Goal: Task Accomplishment & Management: Use online tool/utility

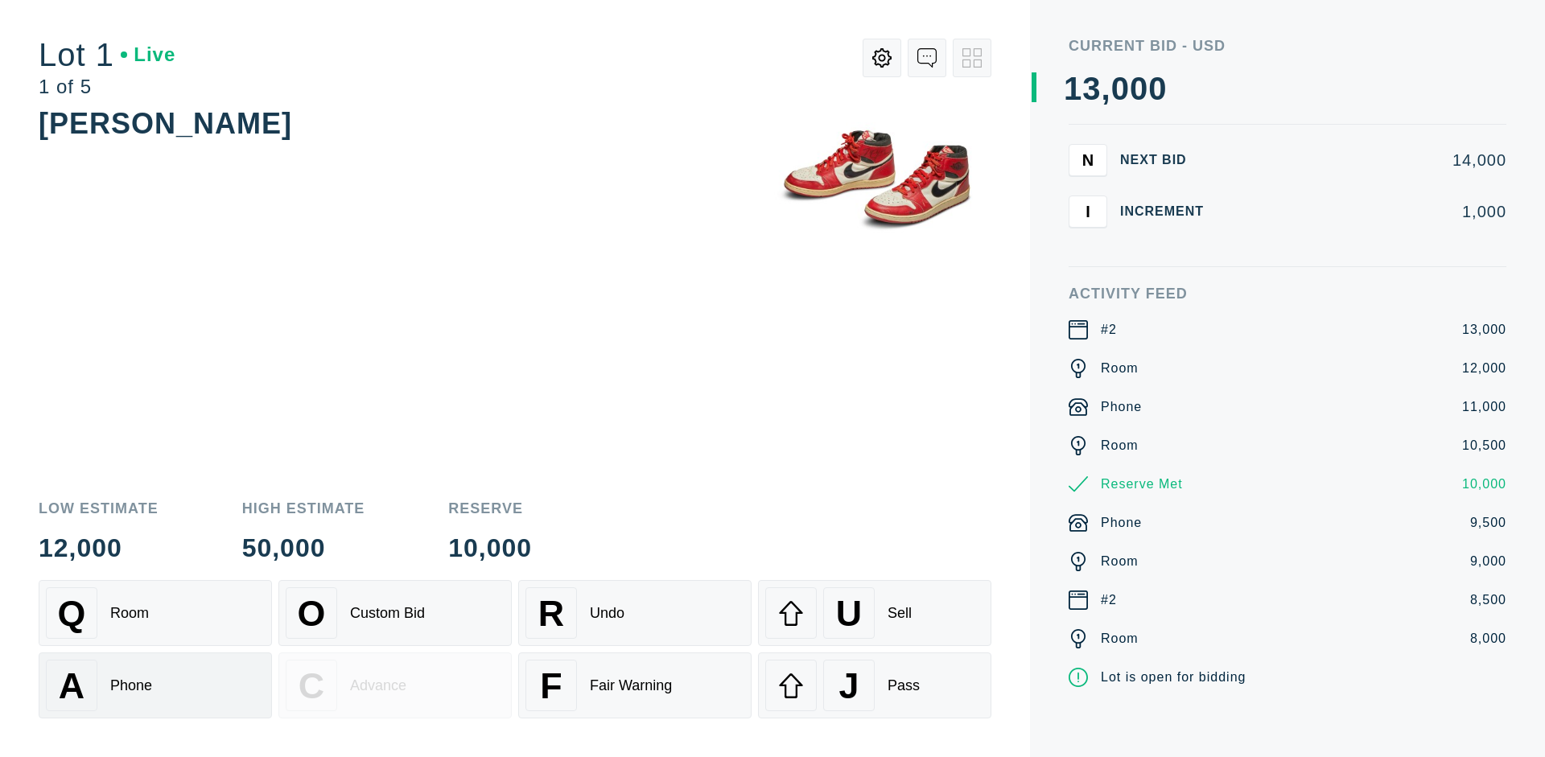
click at [155, 686] on div "A Phone" at bounding box center [155, 686] width 219 height 52
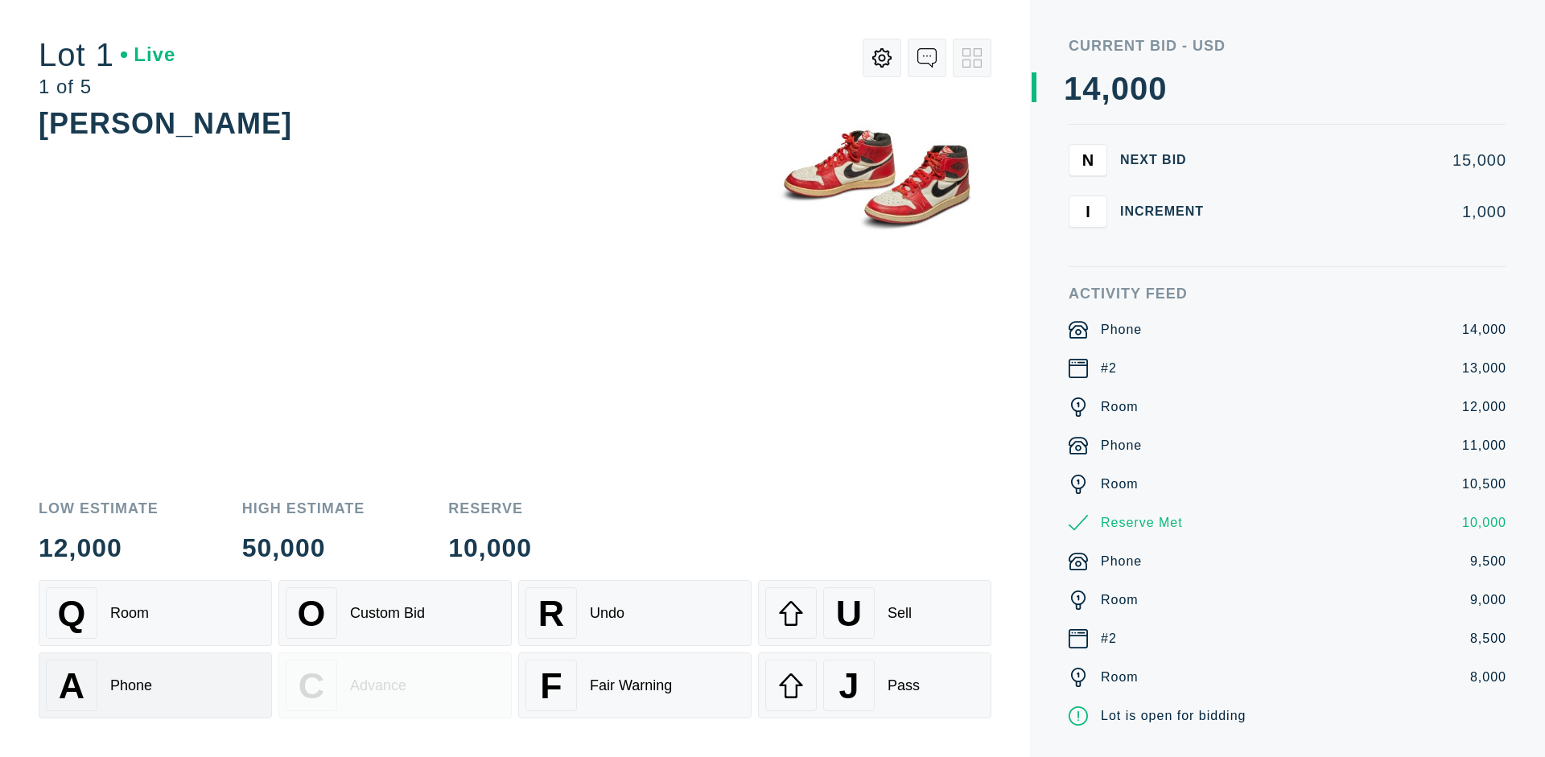
click at [155, 613] on div "Q Room" at bounding box center [155, 614] width 219 height 52
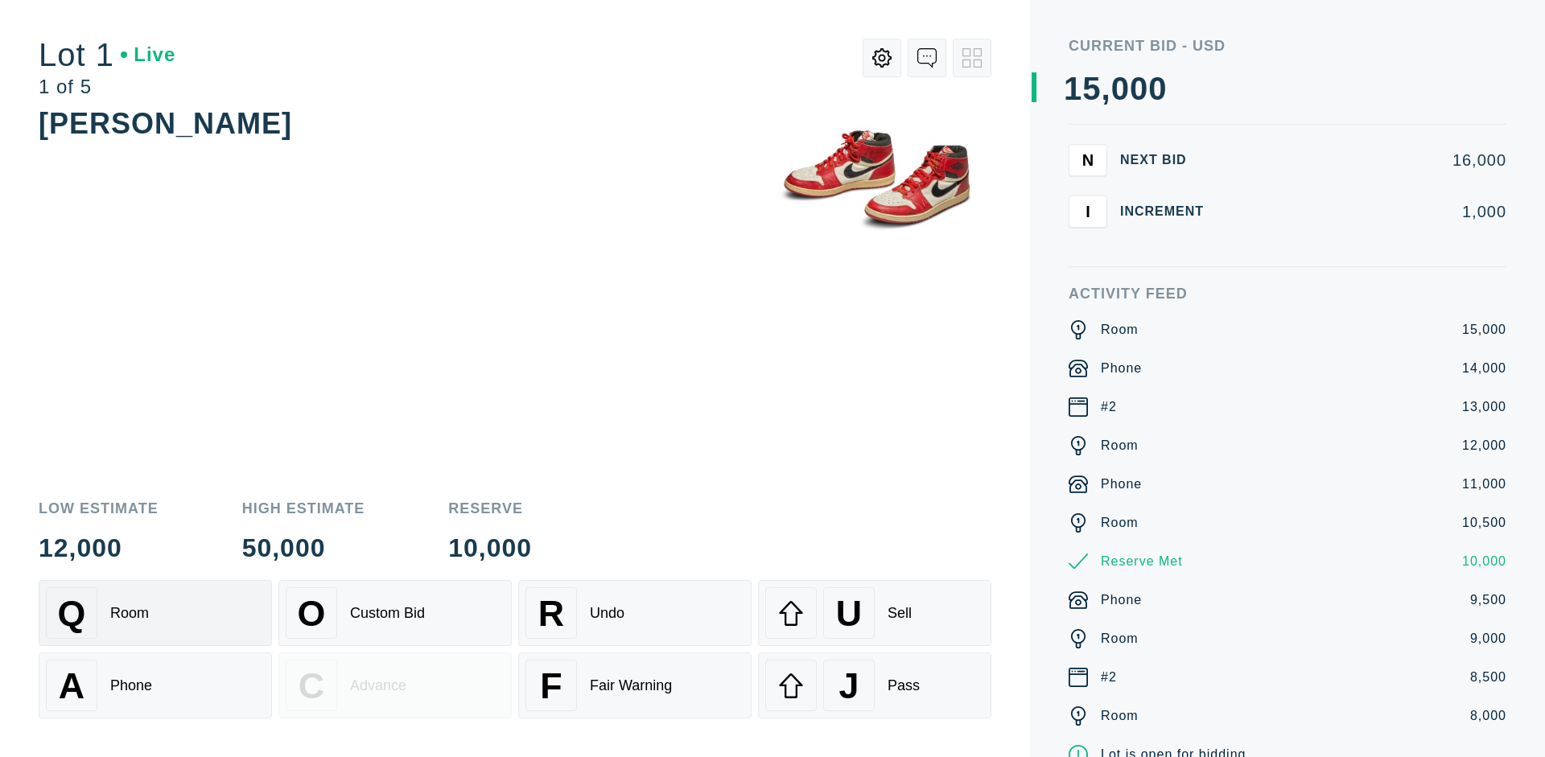
click at [635, 613] on div "R Undo" at bounding box center [635, 614] width 219 height 52
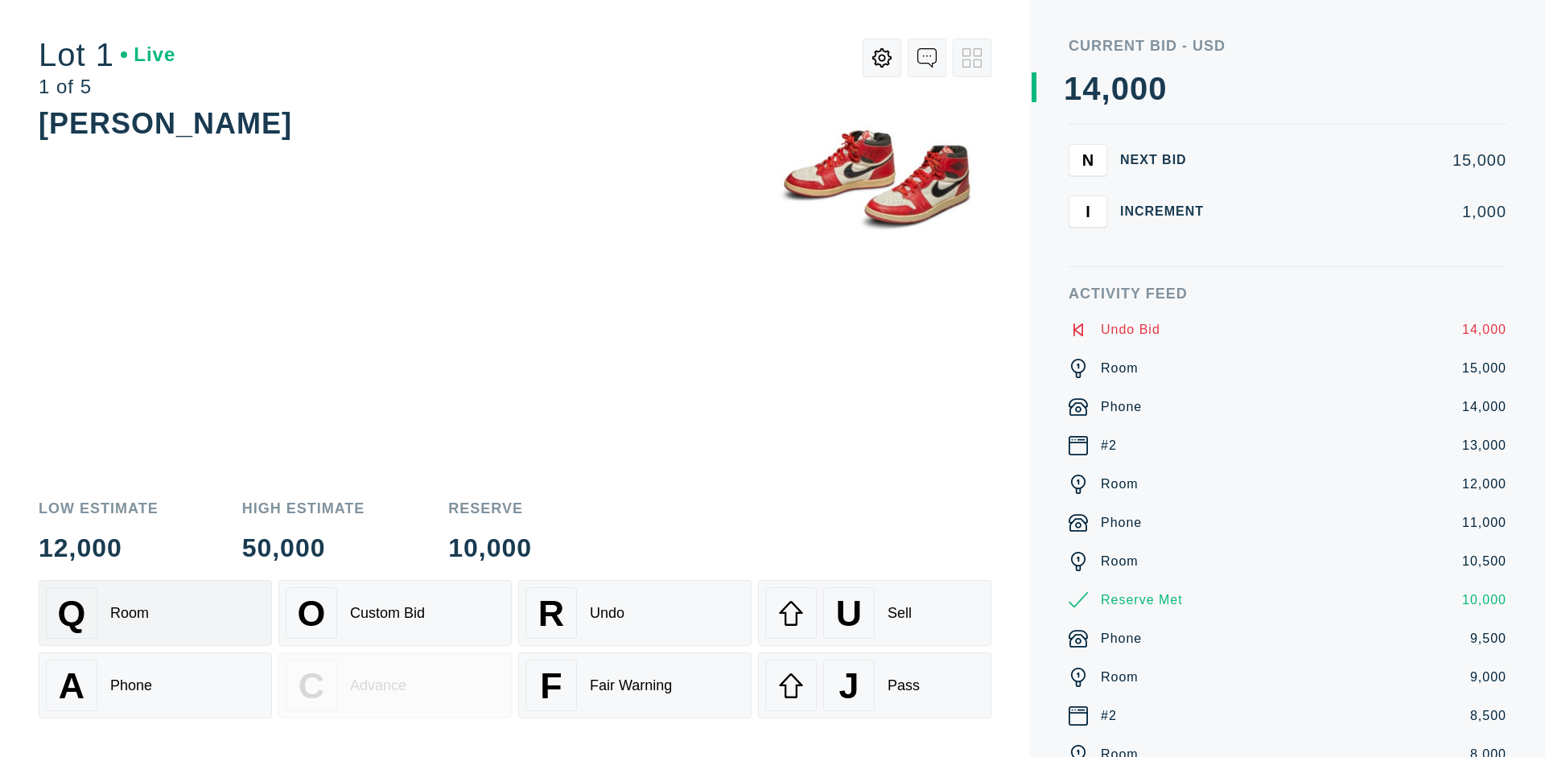
click at [155, 613] on div "Q Room" at bounding box center [155, 614] width 219 height 52
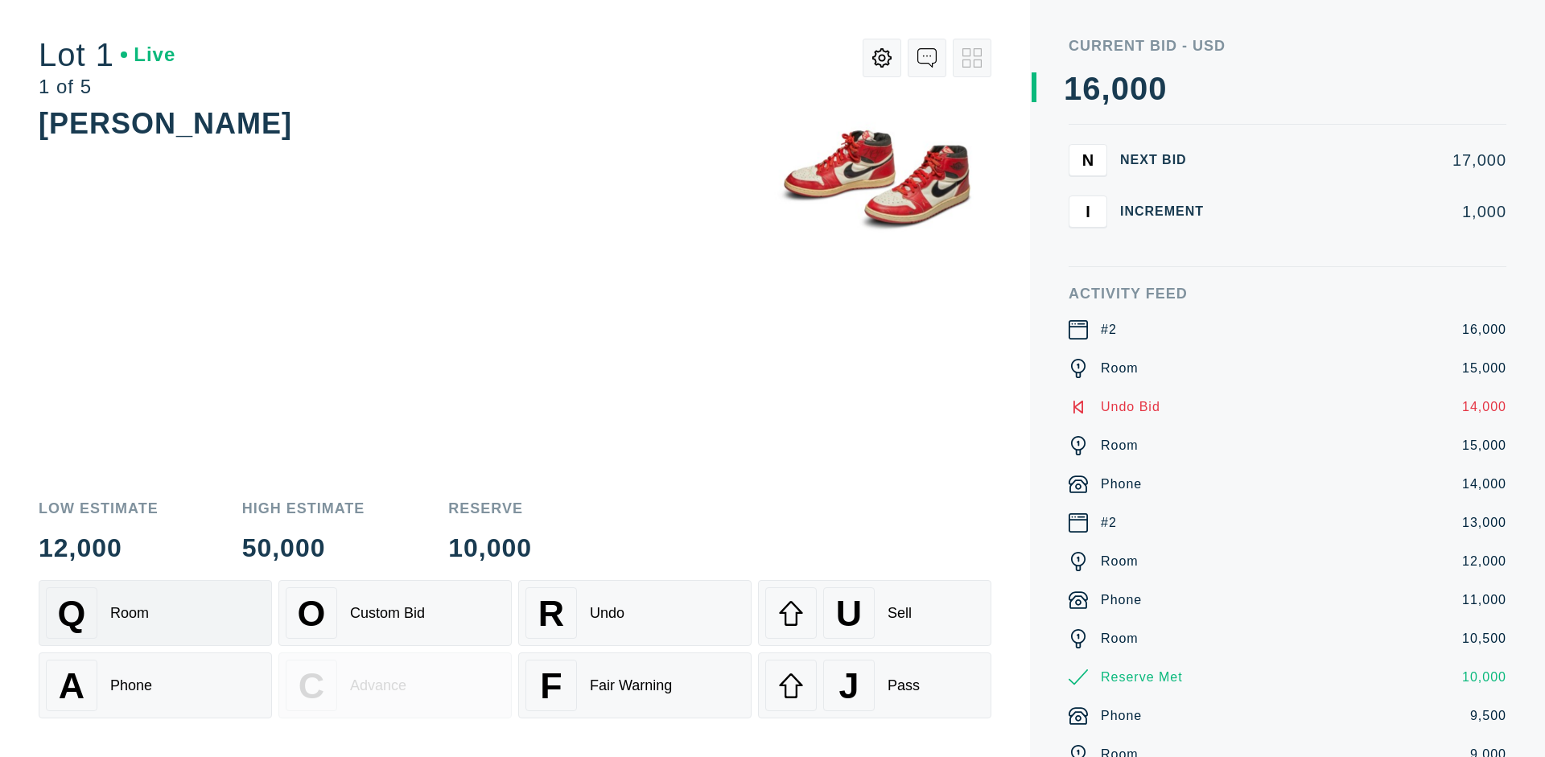
click at [155, 686] on div "A Phone" at bounding box center [155, 686] width 219 height 52
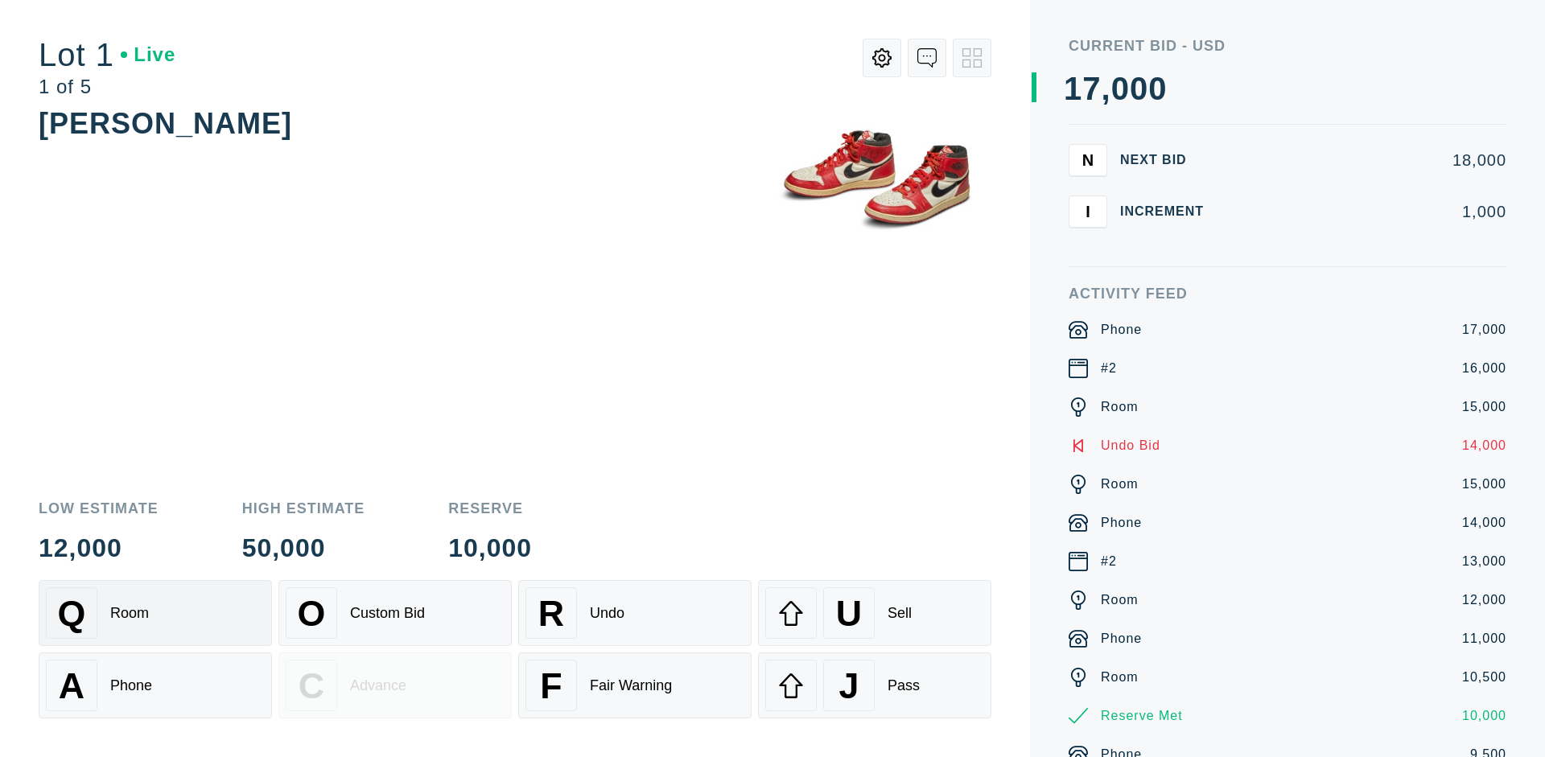
click at [155, 613] on div "Q Room" at bounding box center [155, 614] width 219 height 52
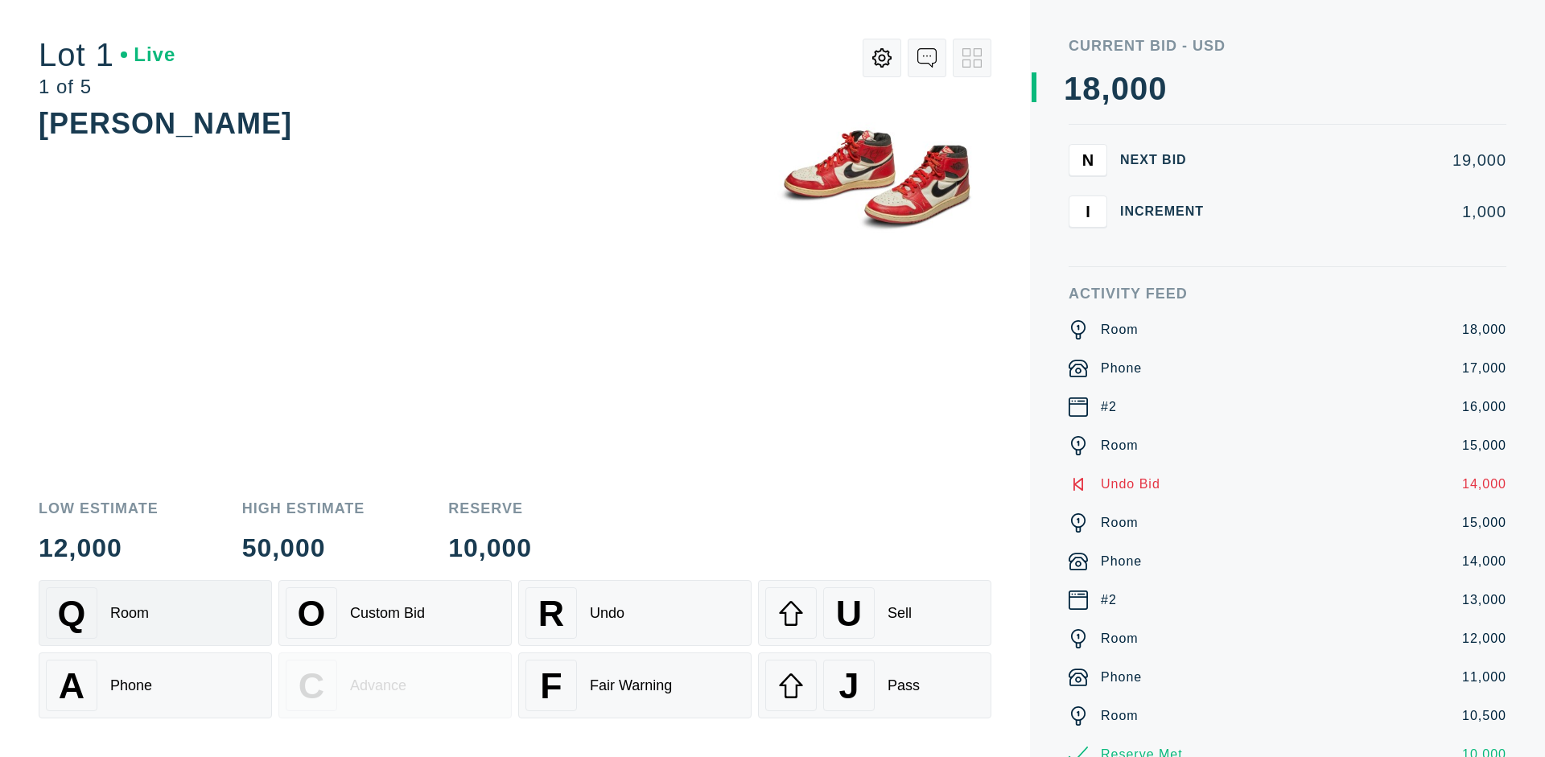
click at [635, 613] on div "R Undo" at bounding box center [635, 614] width 219 height 52
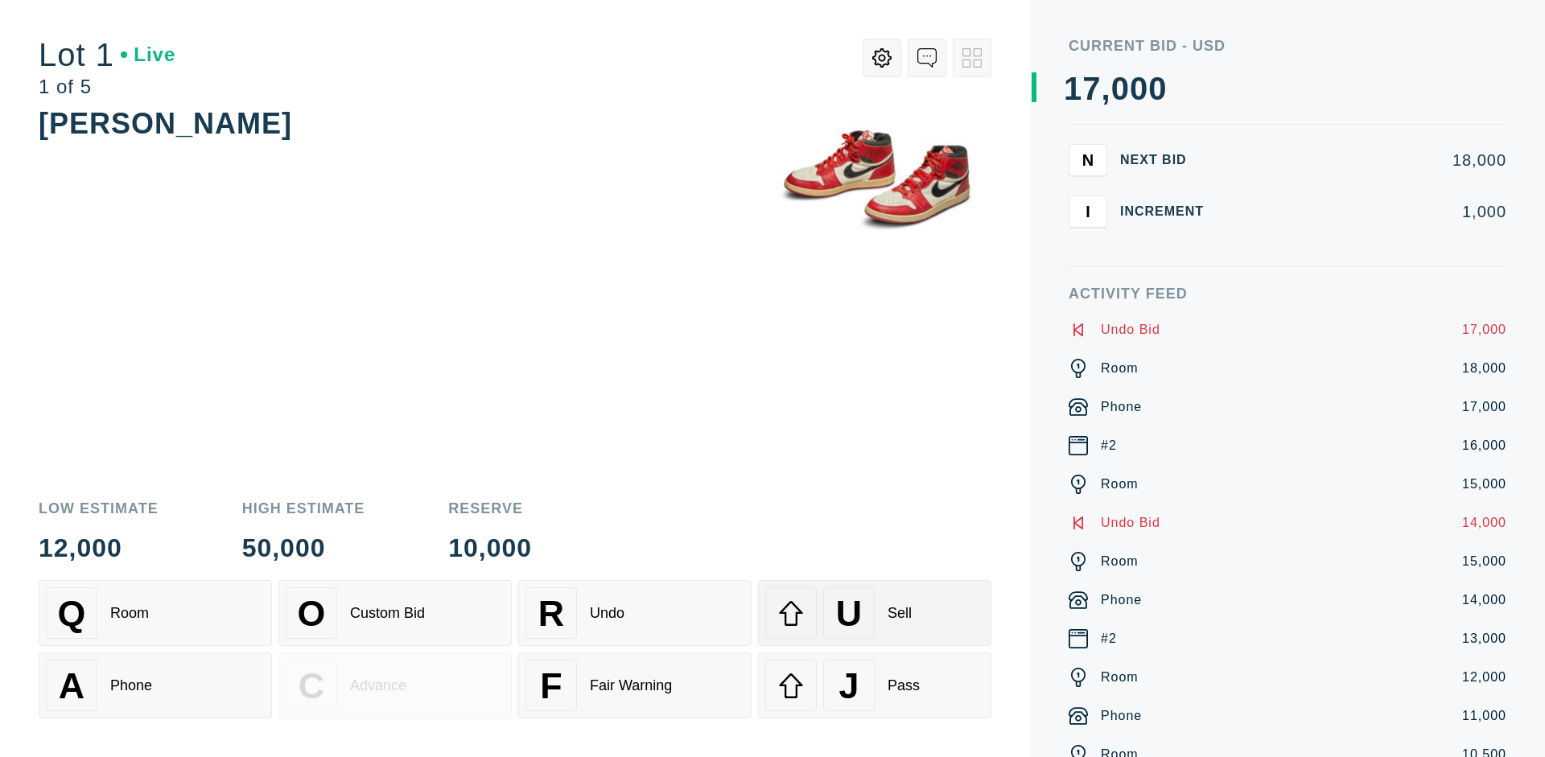
click at [875, 613] on div "U Sell" at bounding box center [874, 614] width 219 height 52
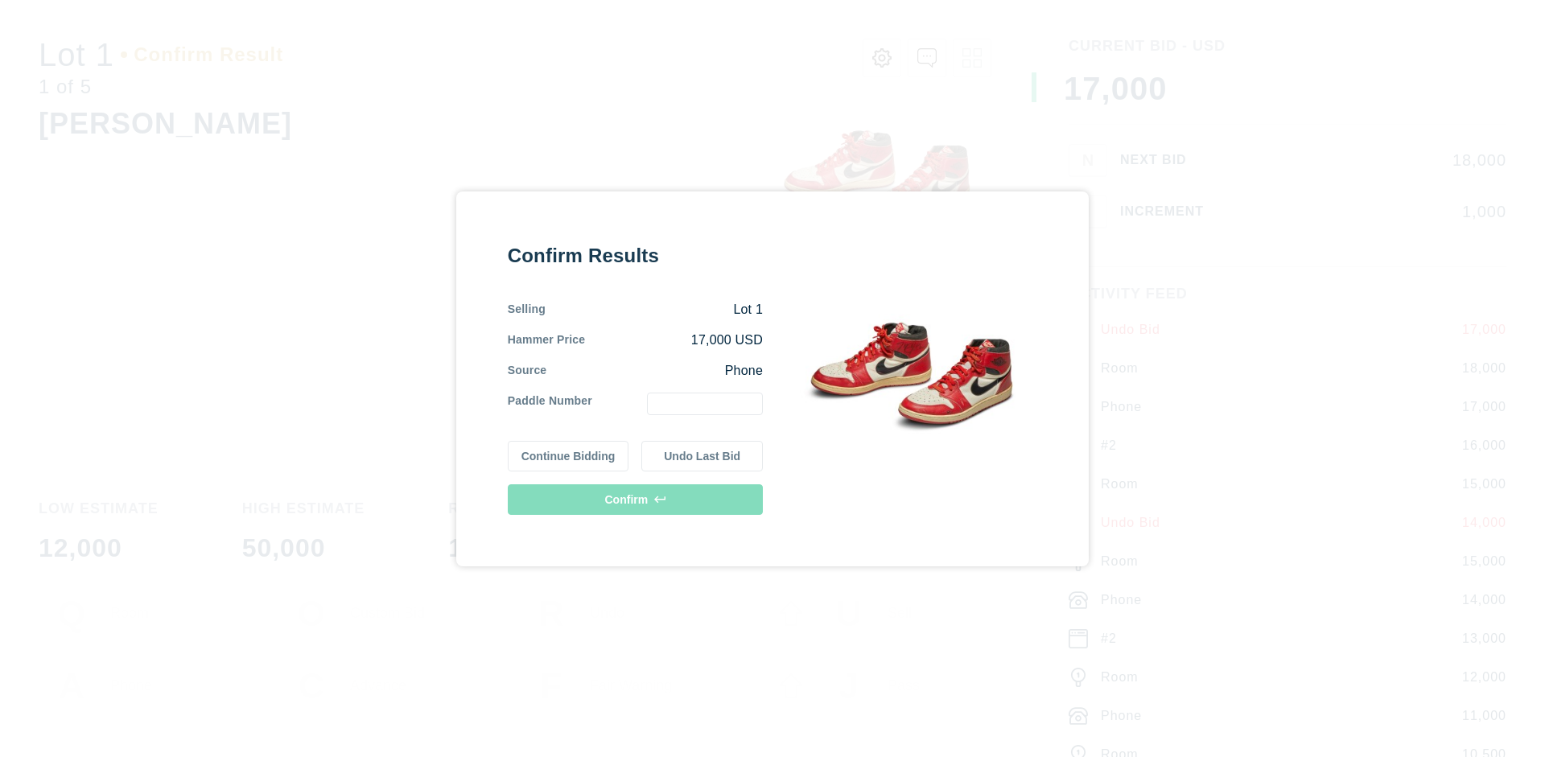
click at [569, 456] on button "Continue Bidding" at bounding box center [569, 456] width 122 height 31
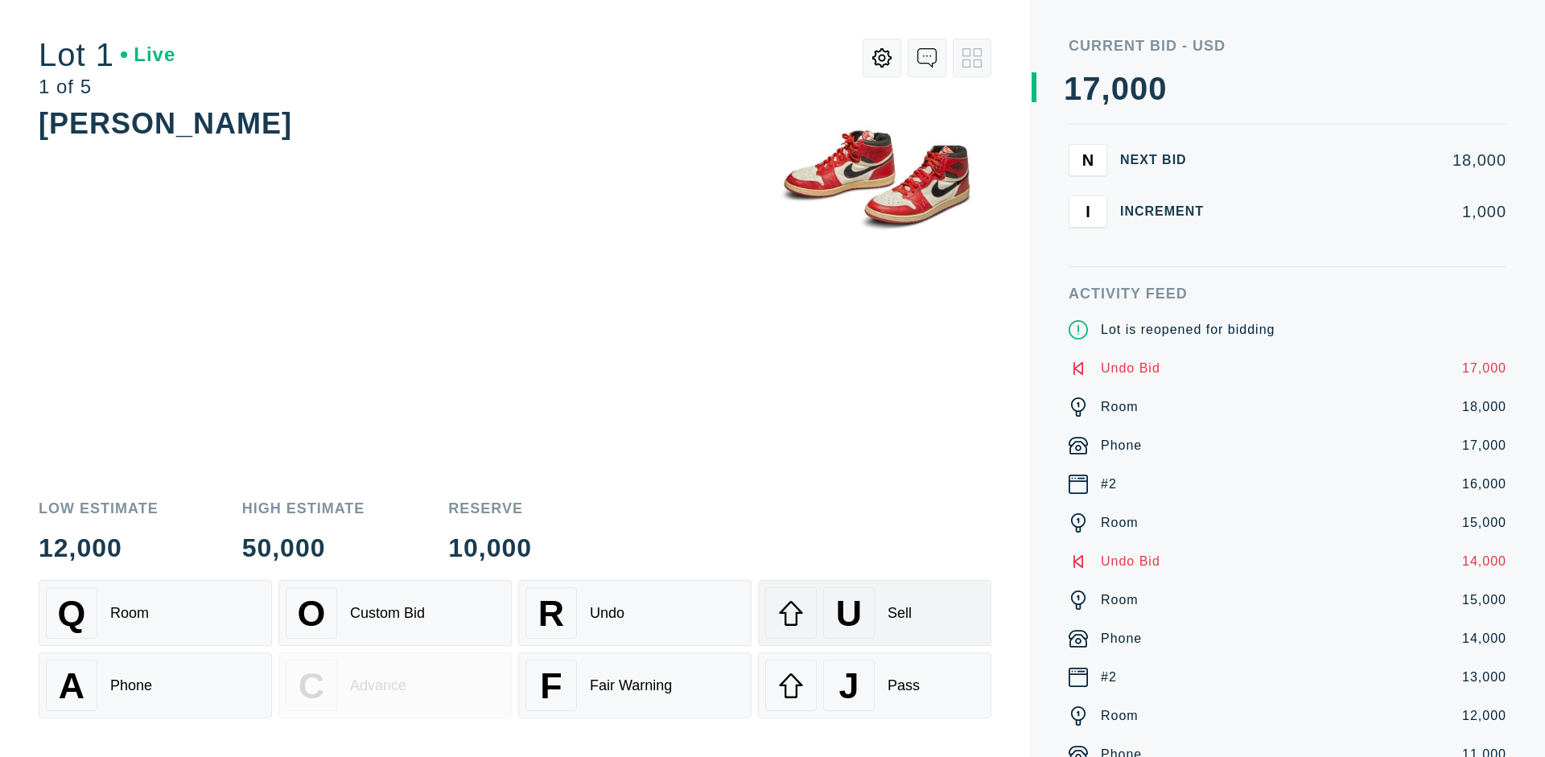
click at [875, 613] on div "U Sell" at bounding box center [874, 614] width 219 height 52
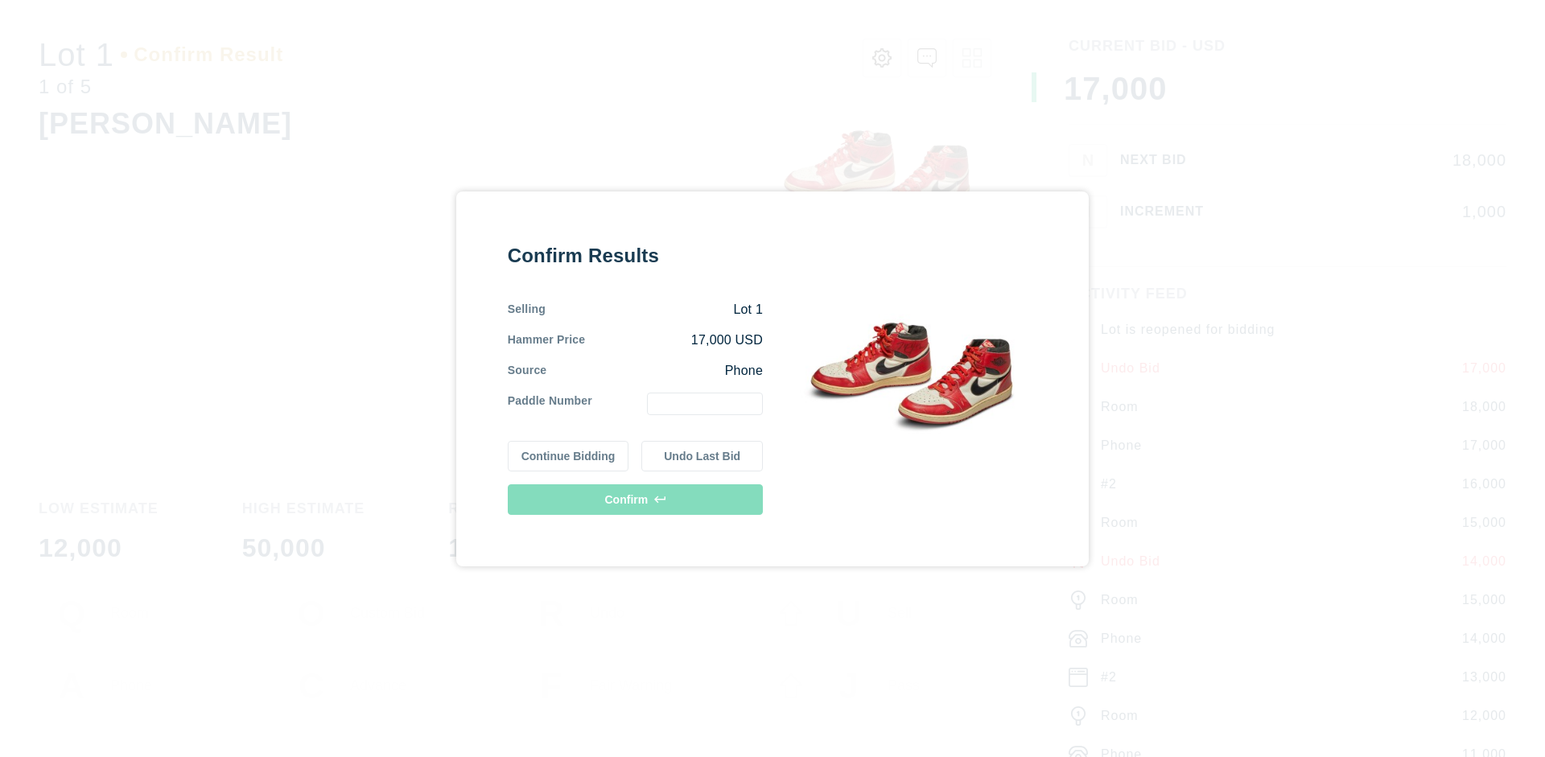
click at [703, 456] on button "Undo Last Bid" at bounding box center [702, 456] width 122 height 31
click at [569, 453] on button "Continue Bidding" at bounding box center [569, 454] width 122 height 31
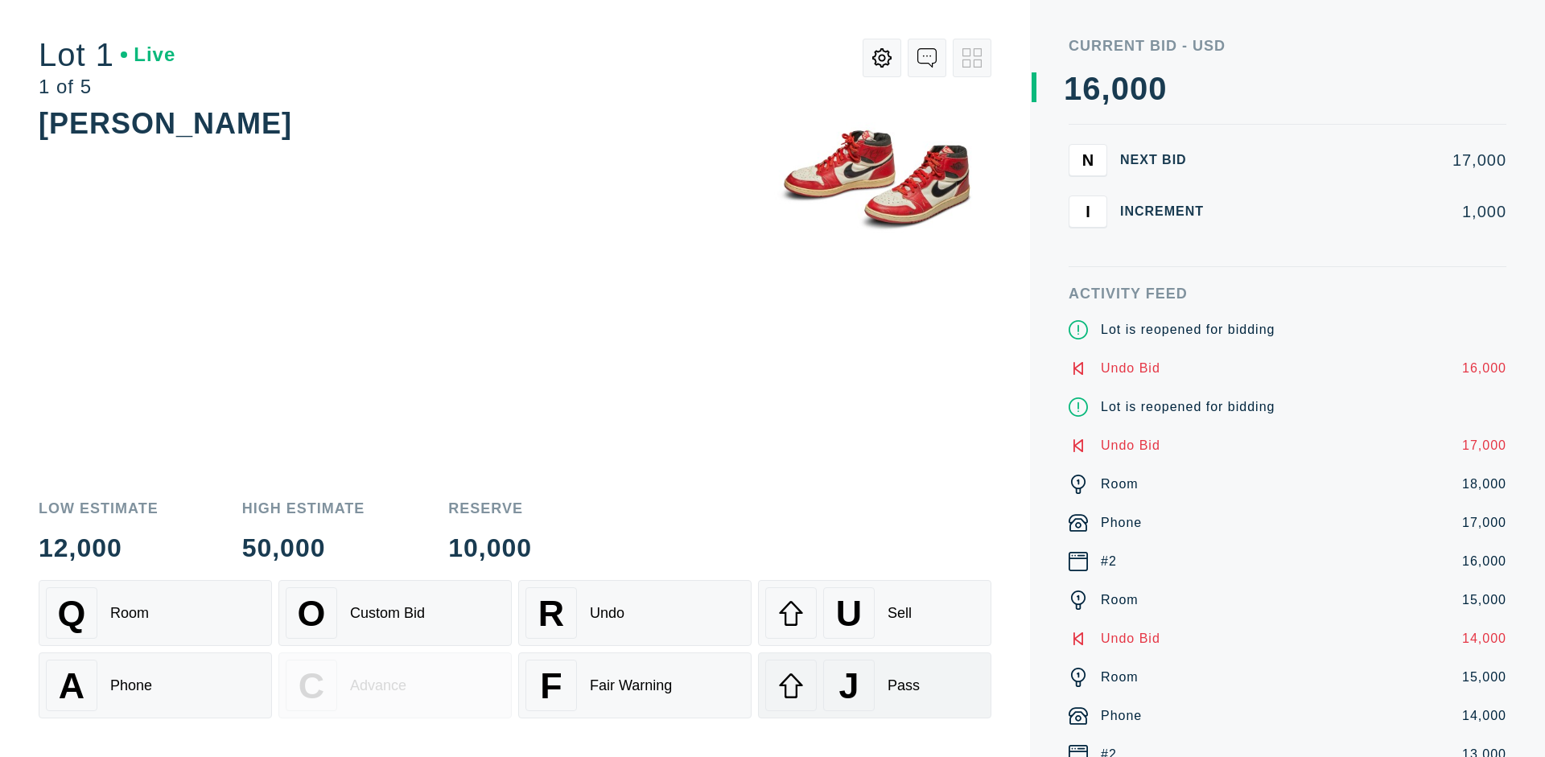
click at [875, 686] on div "J Pass" at bounding box center [874, 686] width 219 height 52
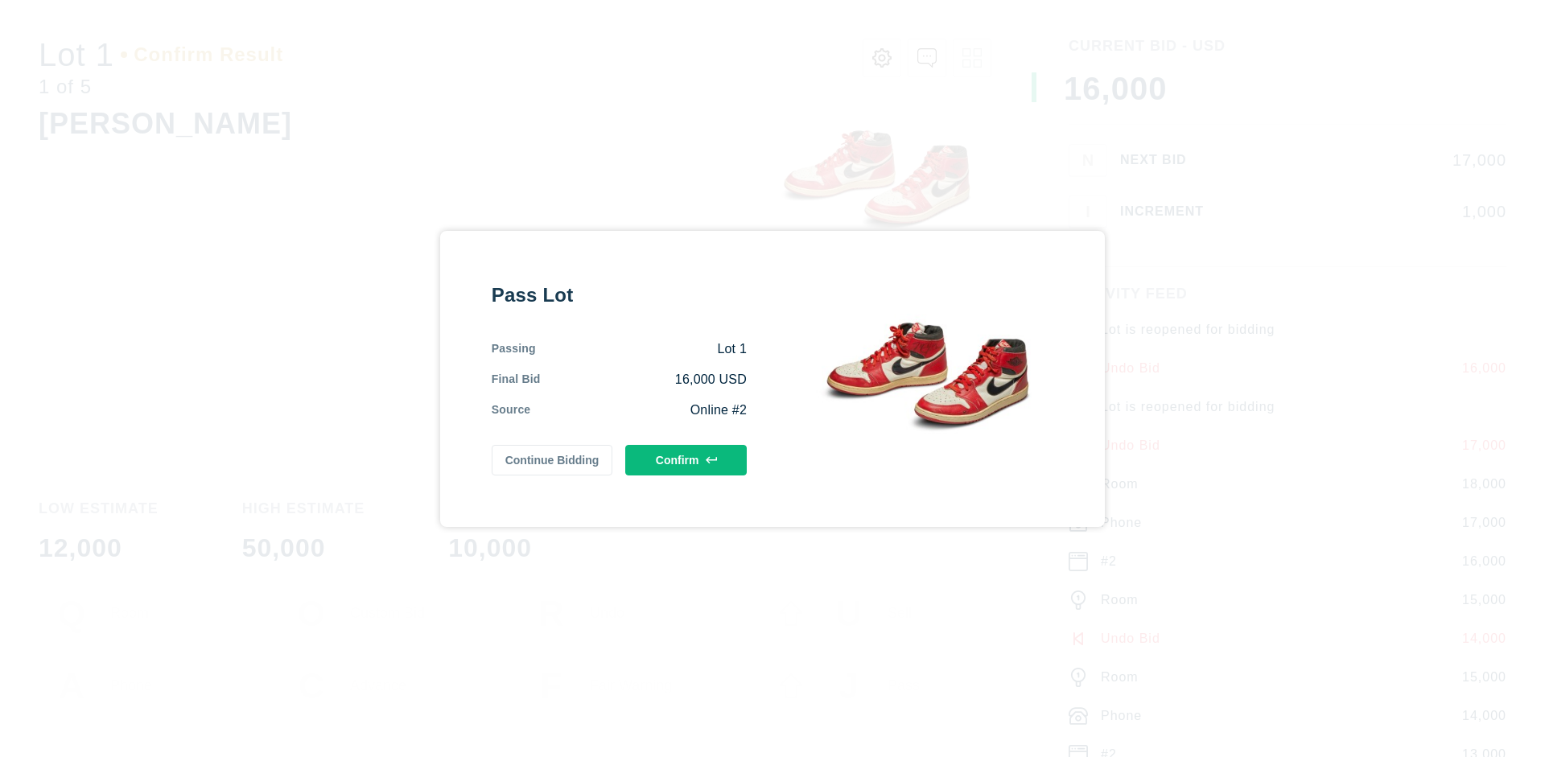
click at [687, 460] on button "Confirm" at bounding box center [686, 460] width 122 height 31
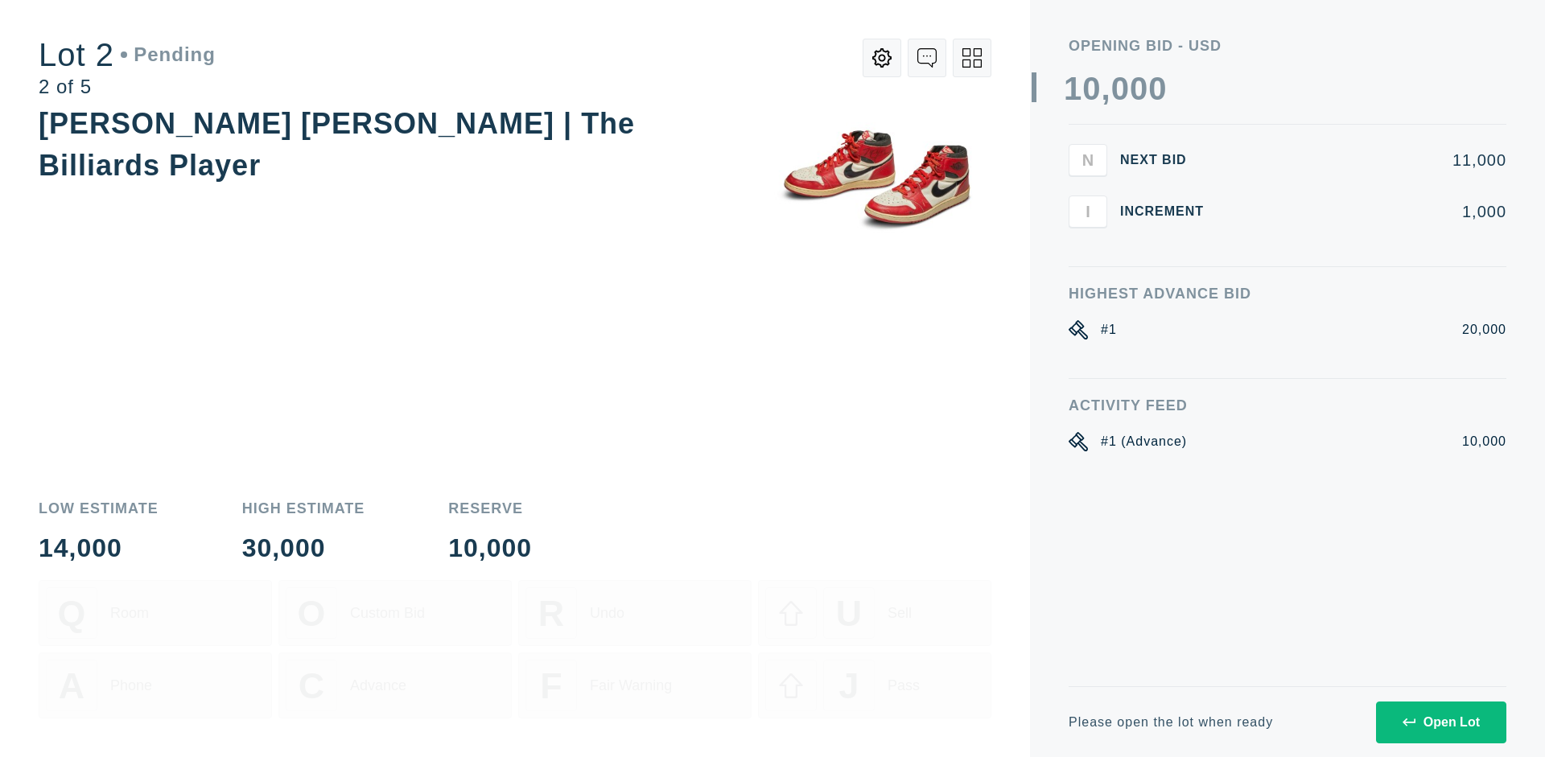
click at [1441, 722] on div "Open Lot" at bounding box center [1441, 723] width 77 height 14
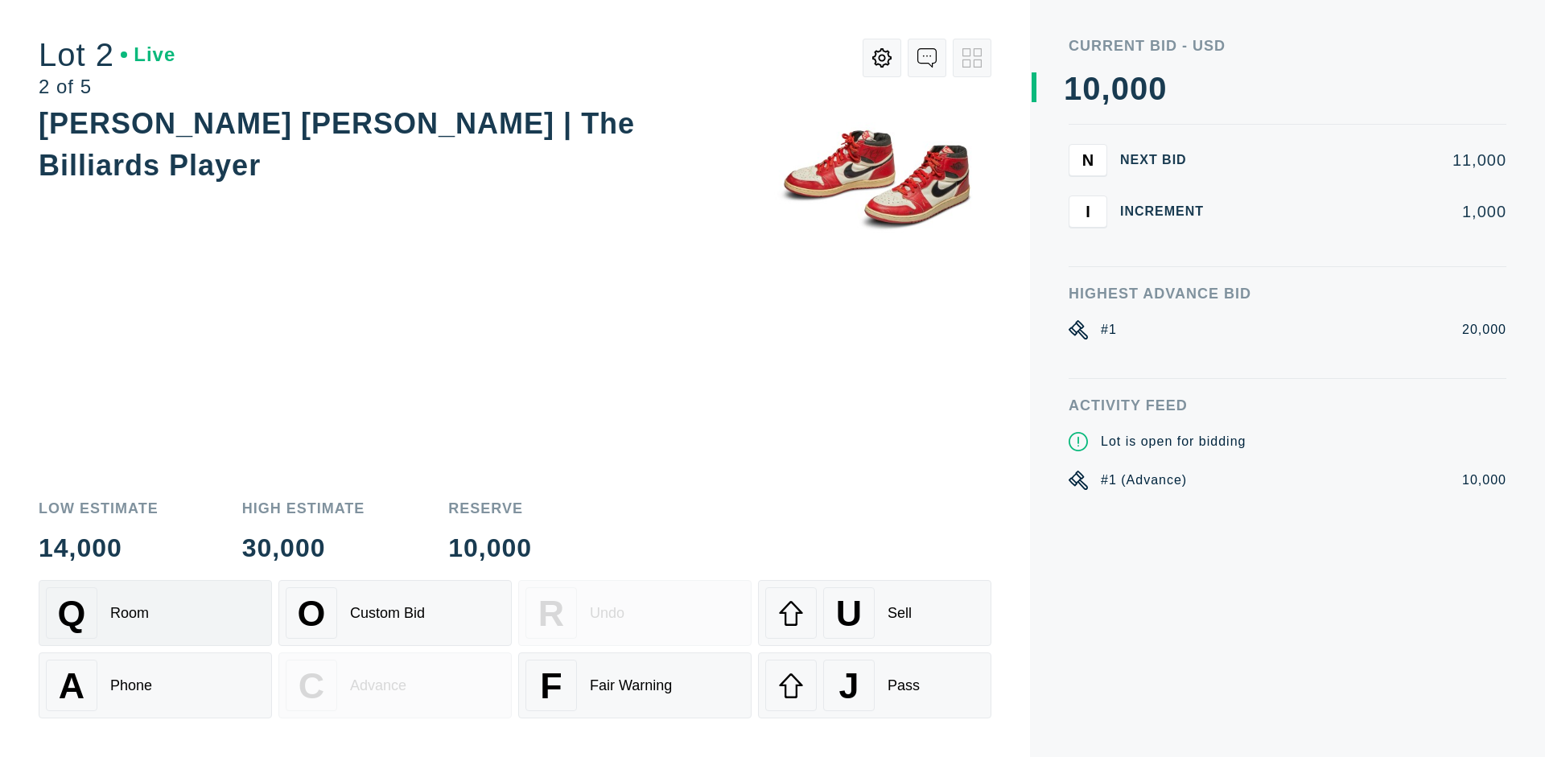
click at [155, 613] on div "Q Room" at bounding box center [155, 614] width 219 height 52
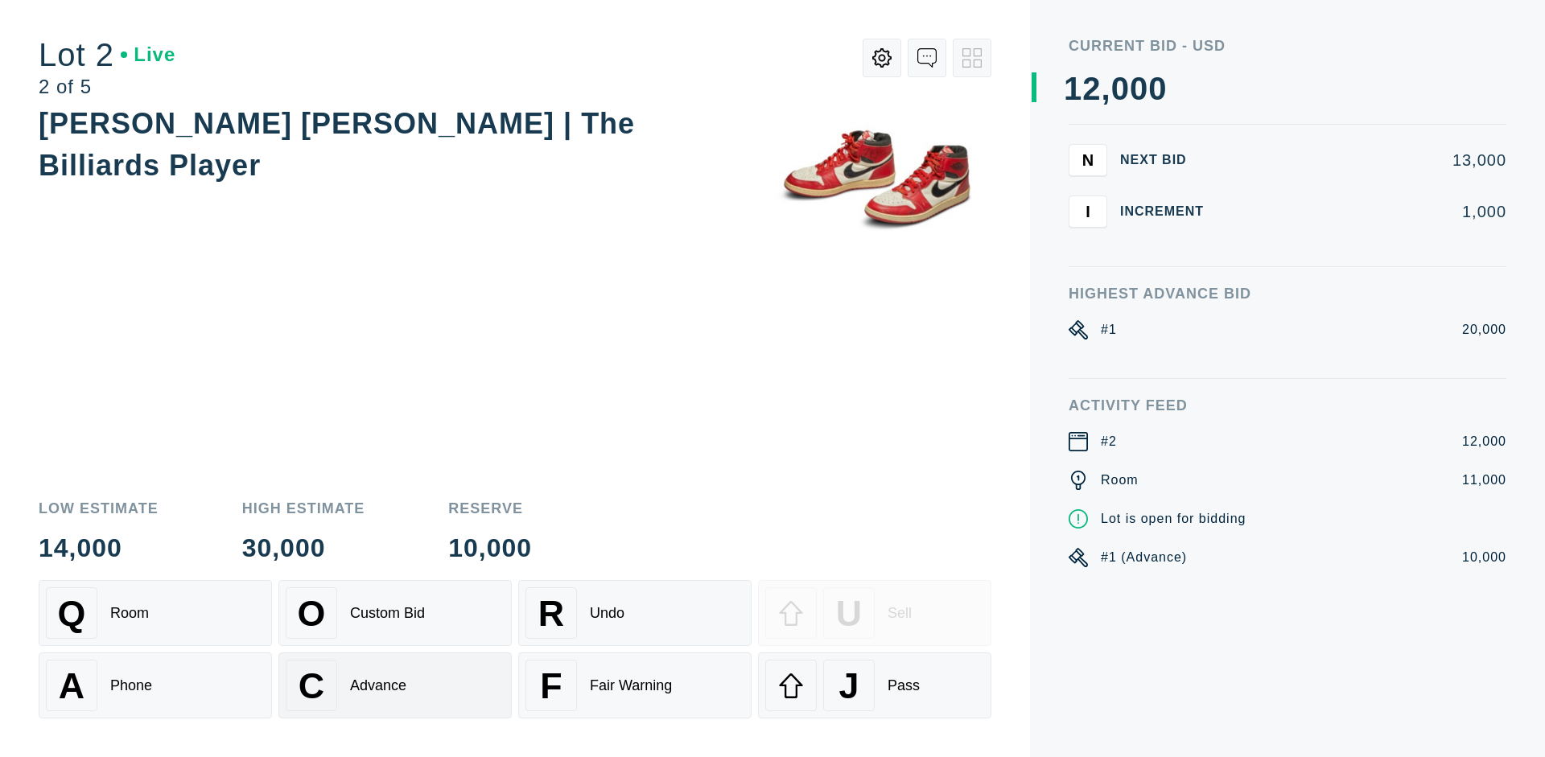
click at [395, 686] on div "Advance" at bounding box center [378, 686] width 56 height 17
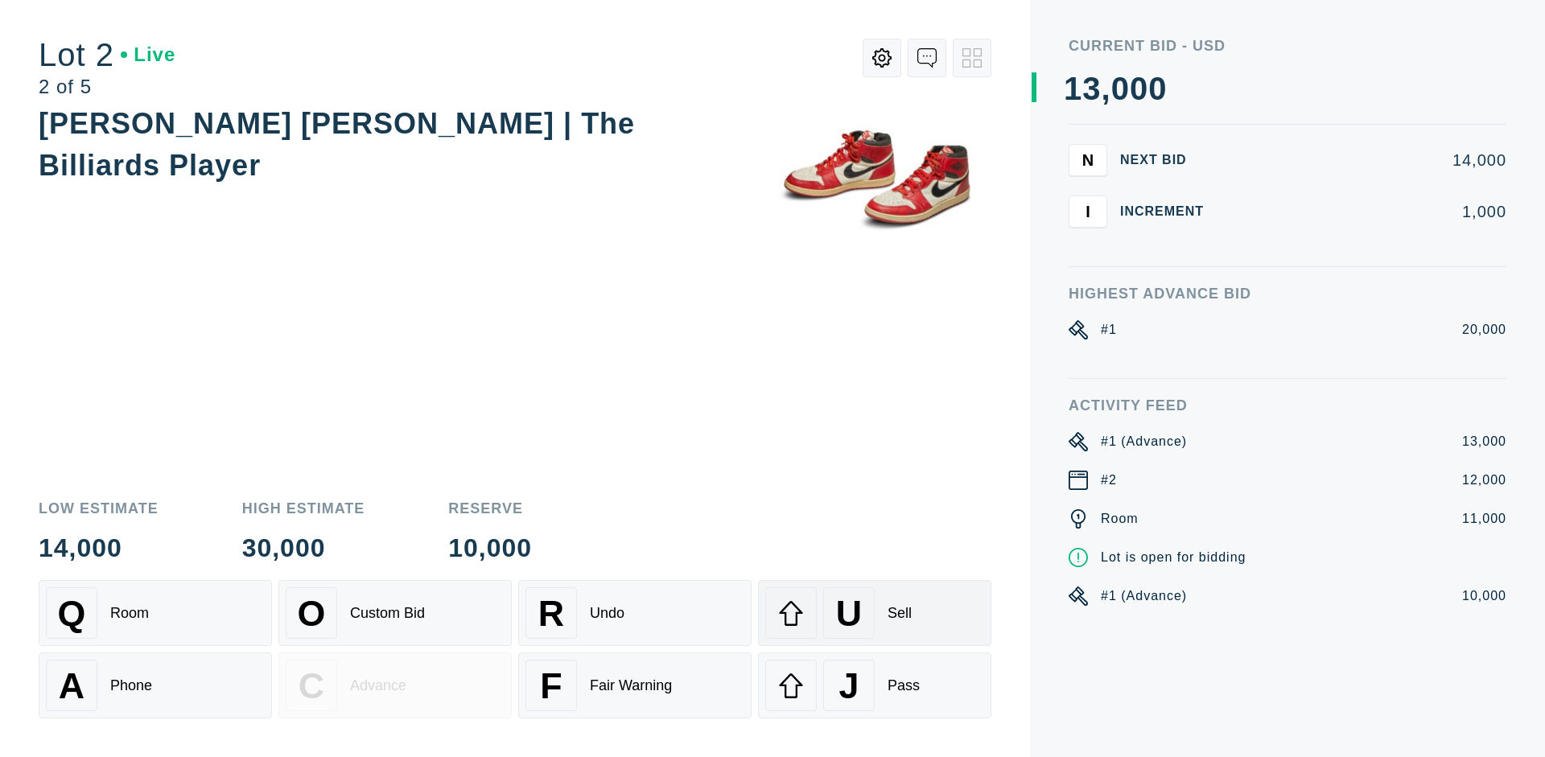
click at [875, 613] on div "U Sell" at bounding box center [874, 614] width 219 height 52
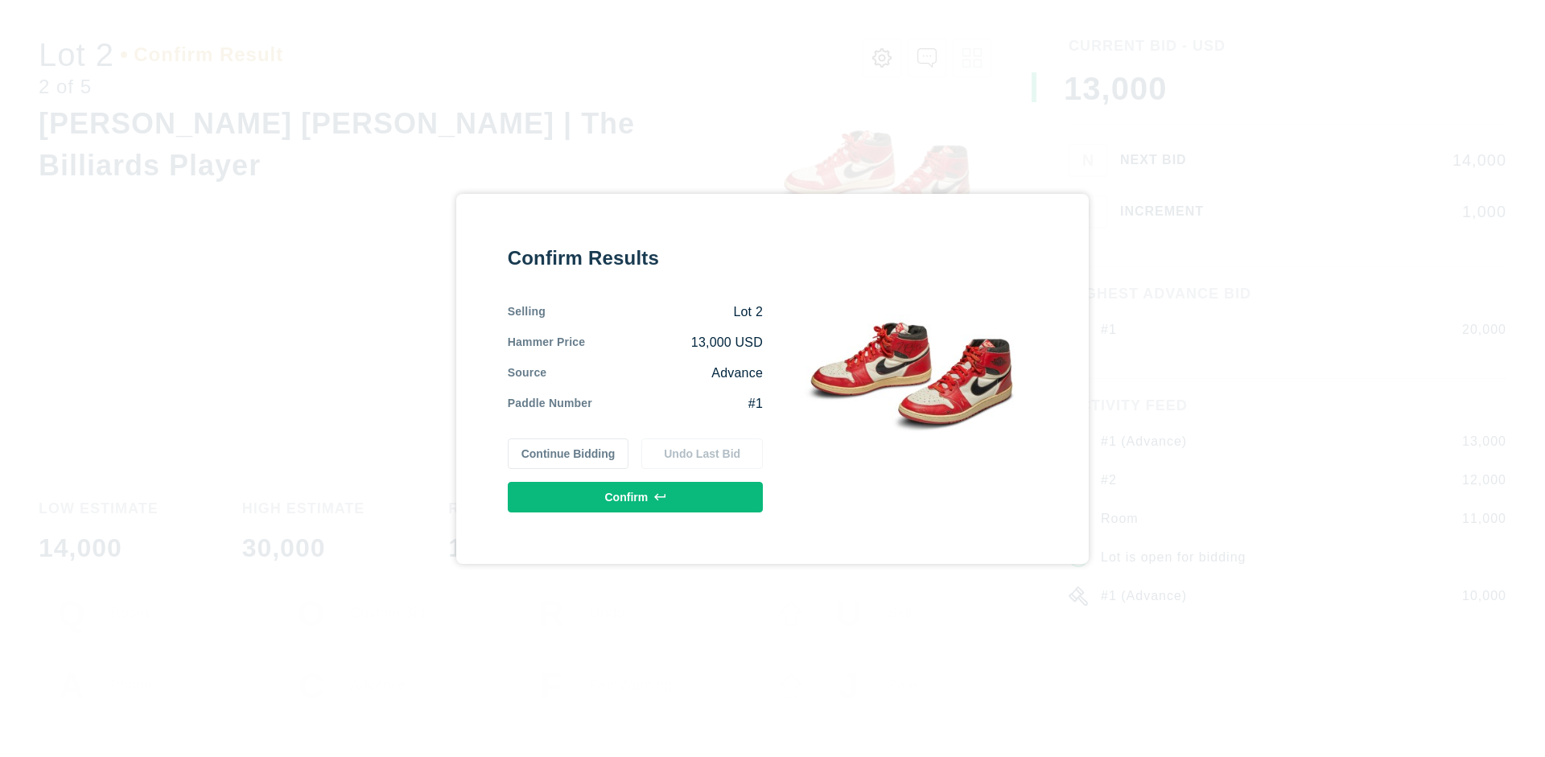
click at [636, 497] on button "Confirm" at bounding box center [635, 497] width 255 height 31
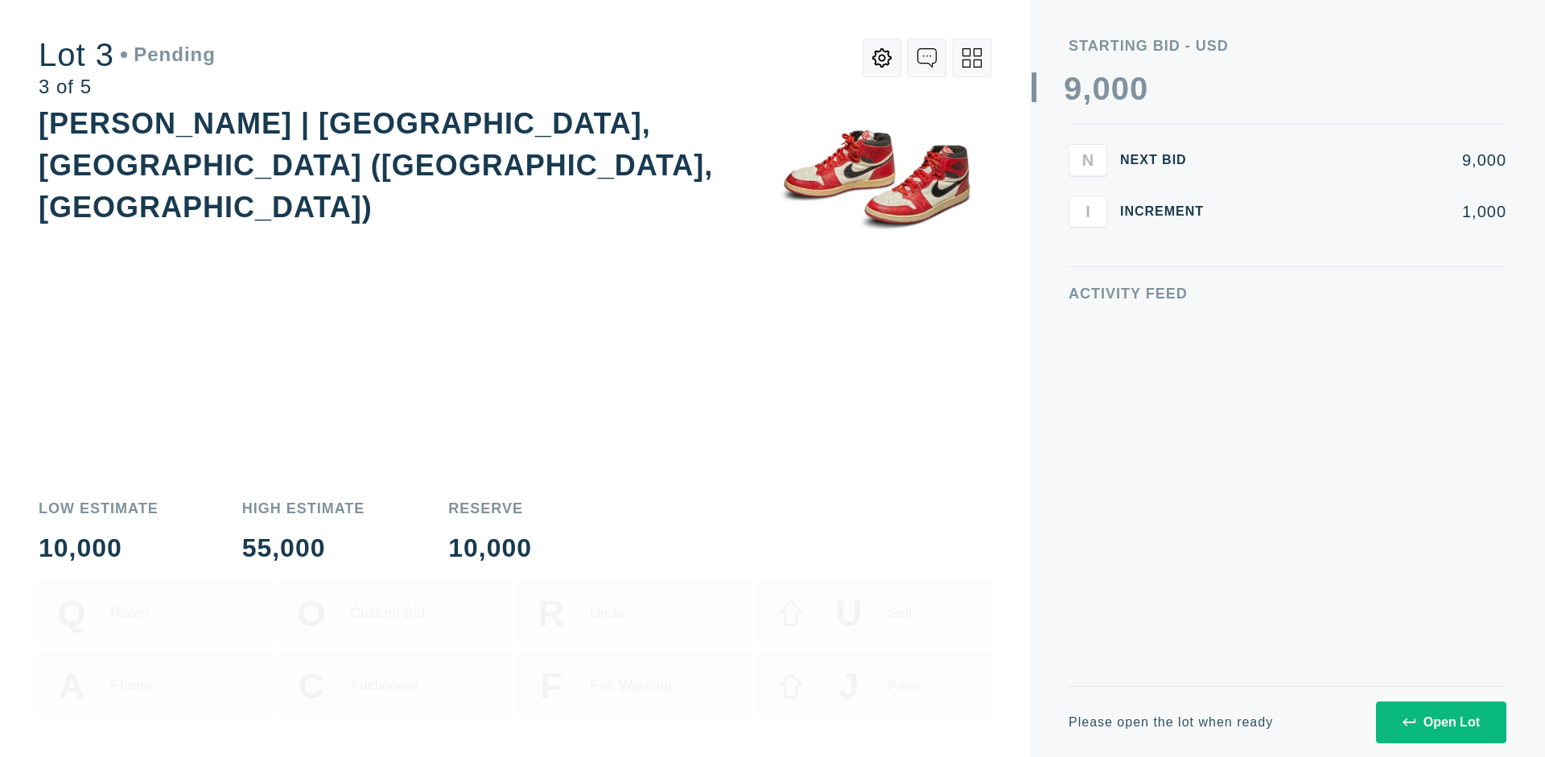
click at [1441, 722] on div "Open Lot" at bounding box center [1441, 723] width 77 height 14
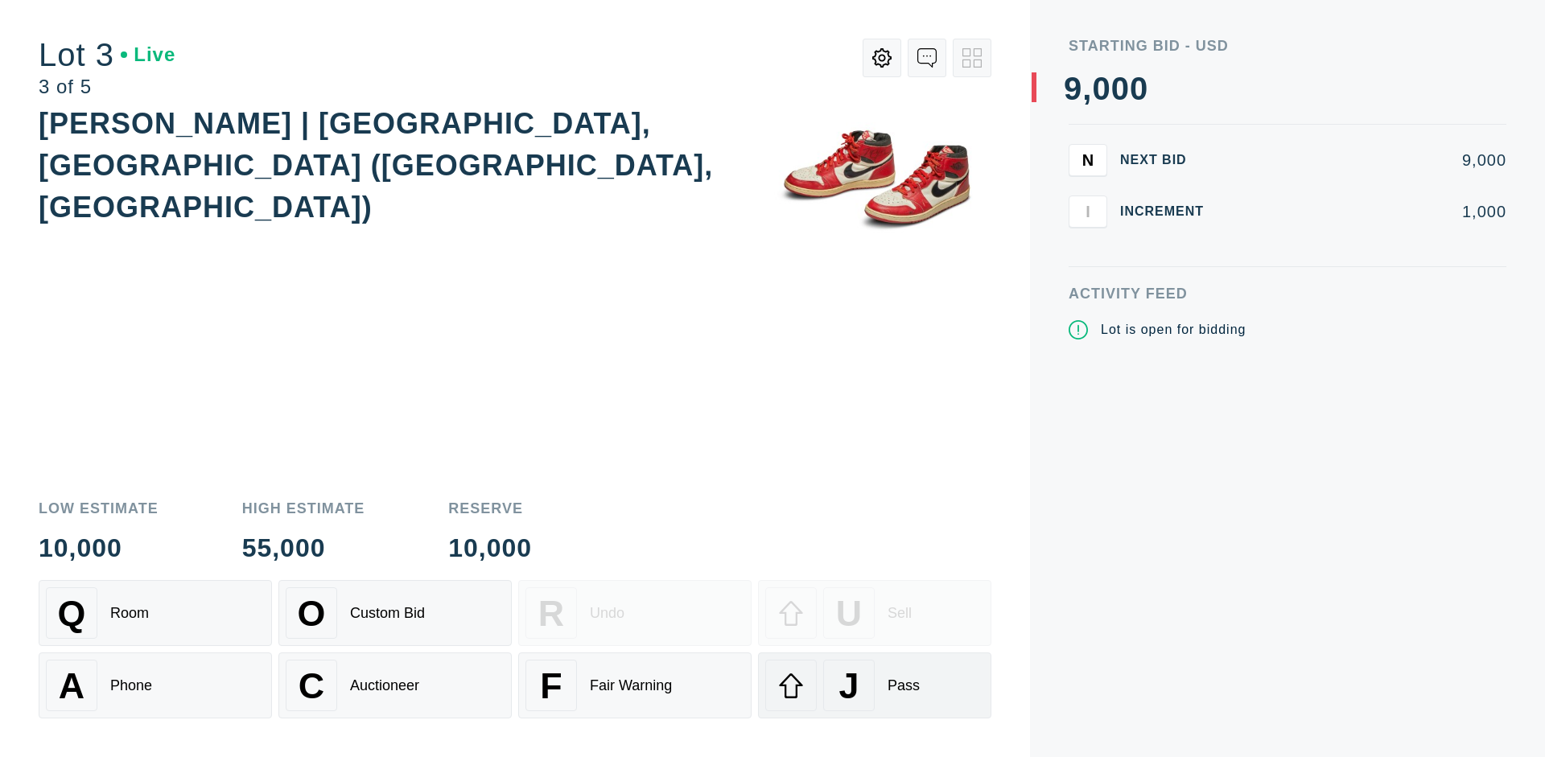
click at [875, 686] on div "J Pass" at bounding box center [874, 686] width 219 height 52
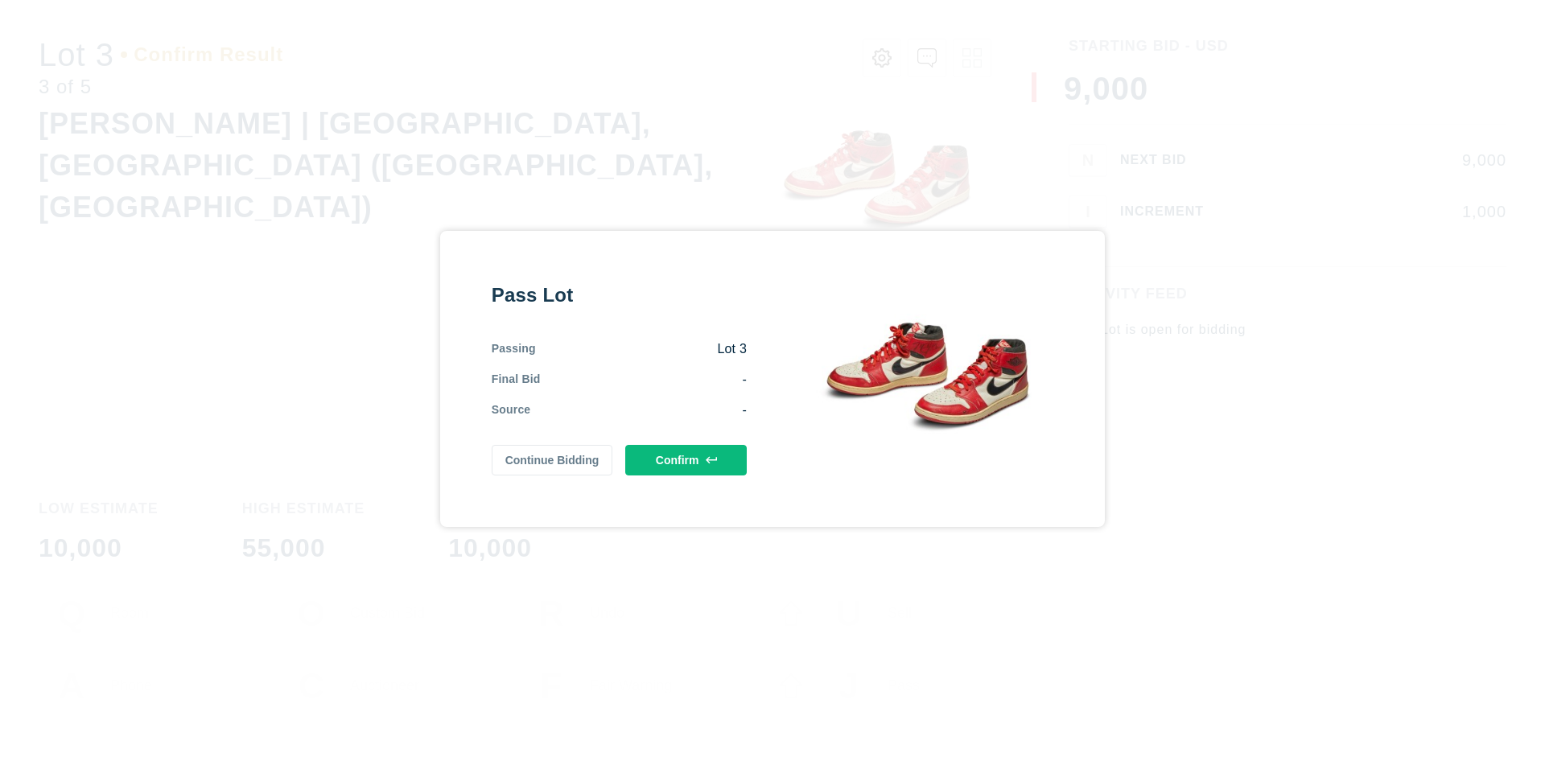
click at [687, 460] on button "Confirm" at bounding box center [686, 460] width 122 height 31
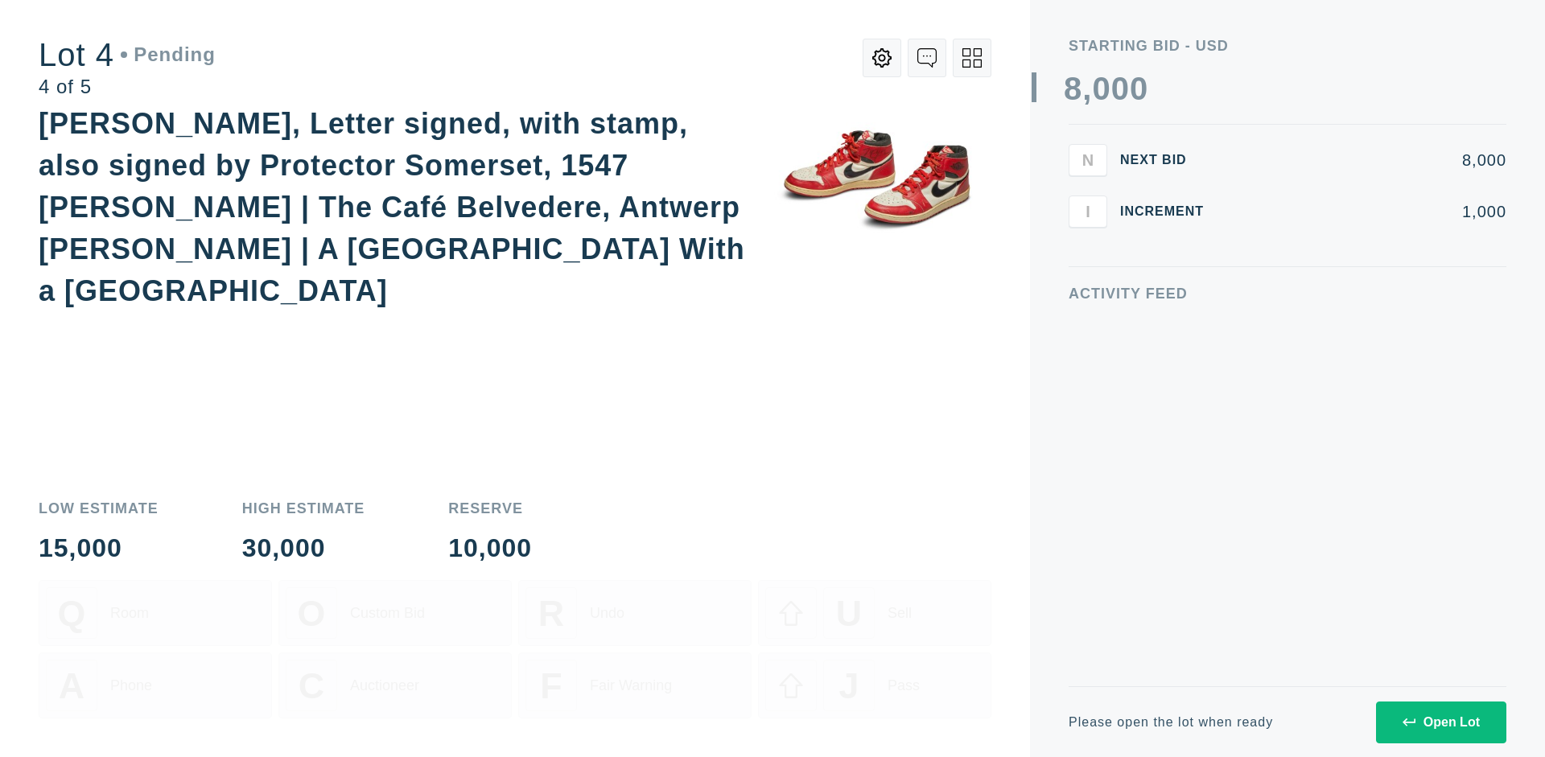
click at [1441, 722] on div "Open Lot" at bounding box center [1441, 723] width 77 height 14
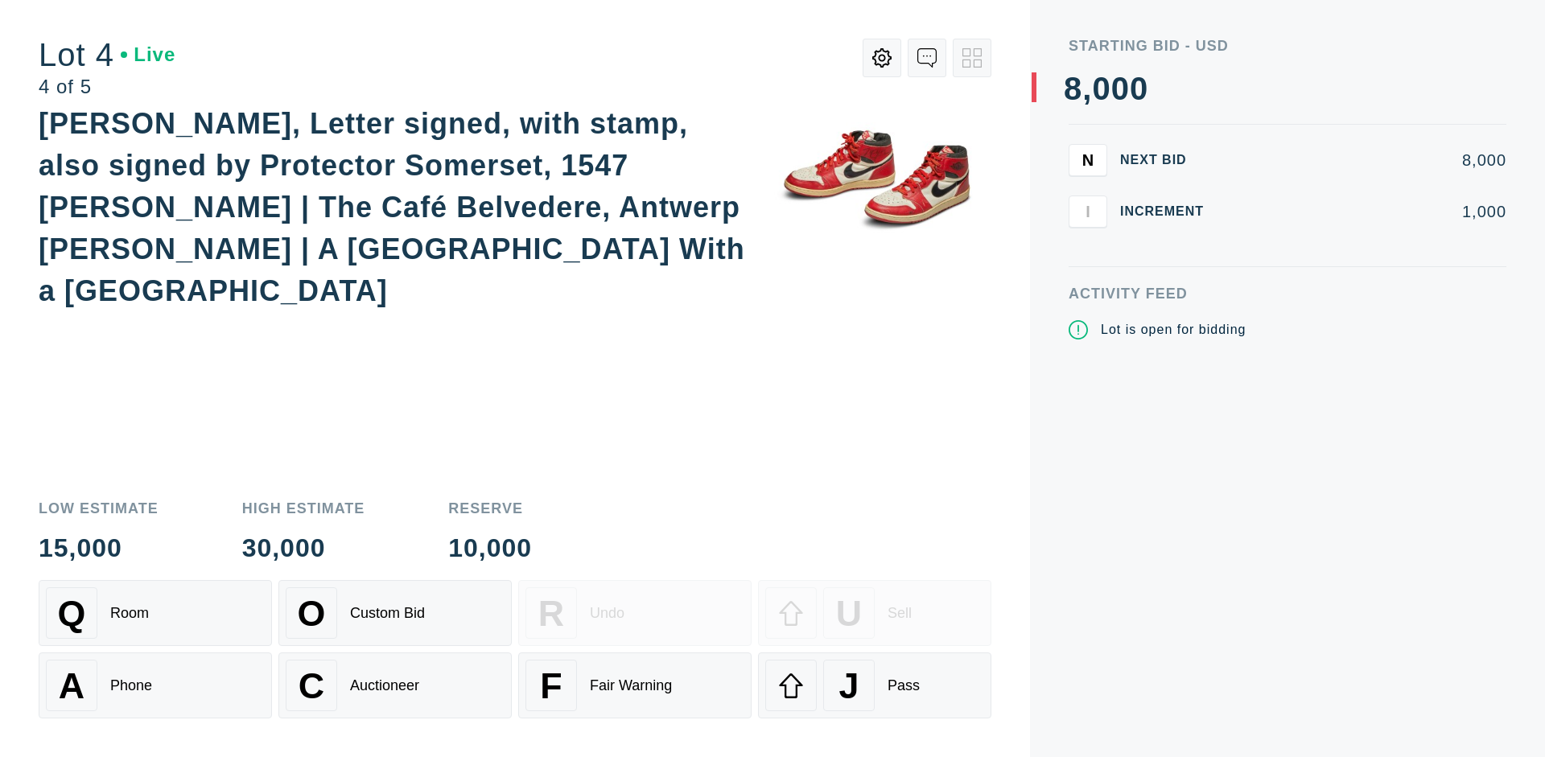
click at [155, 613] on div "Q Room" at bounding box center [155, 614] width 219 height 52
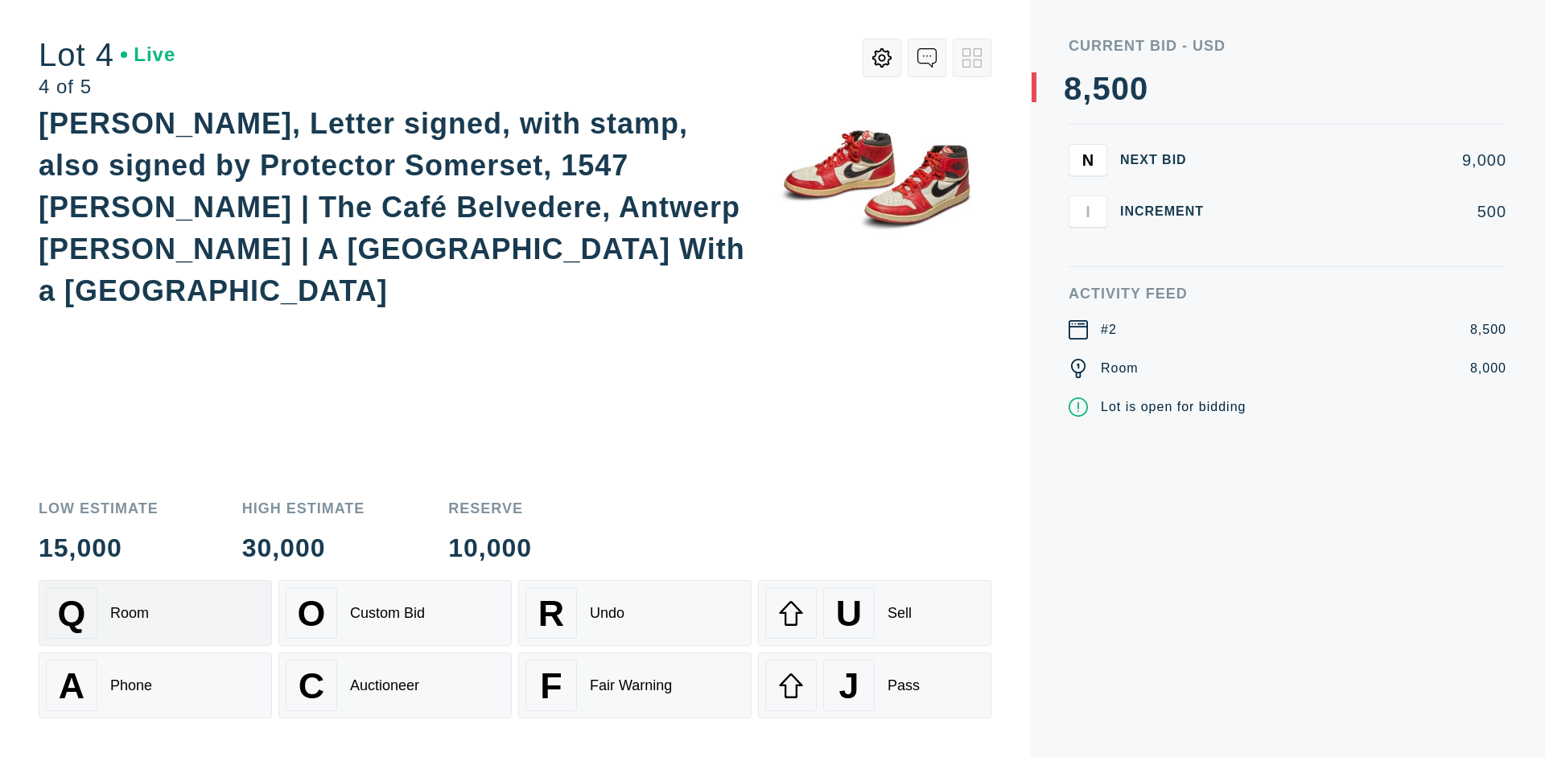
click at [395, 686] on div "Auctioneer" at bounding box center [384, 686] width 69 height 17
click at [875, 686] on div "J Pass" at bounding box center [874, 686] width 219 height 52
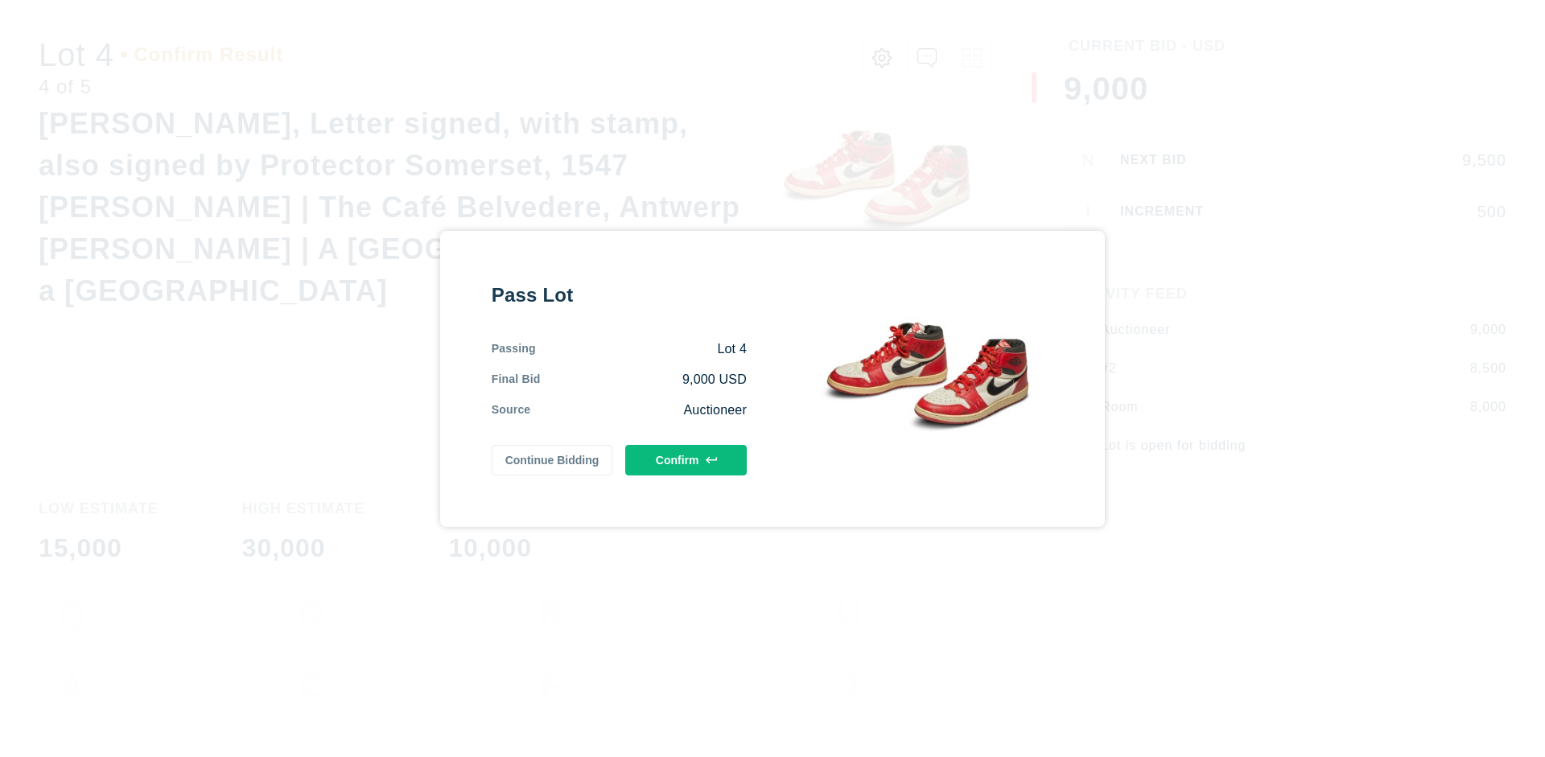
click at [687, 460] on button "Confirm" at bounding box center [686, 460] width 122 height 31
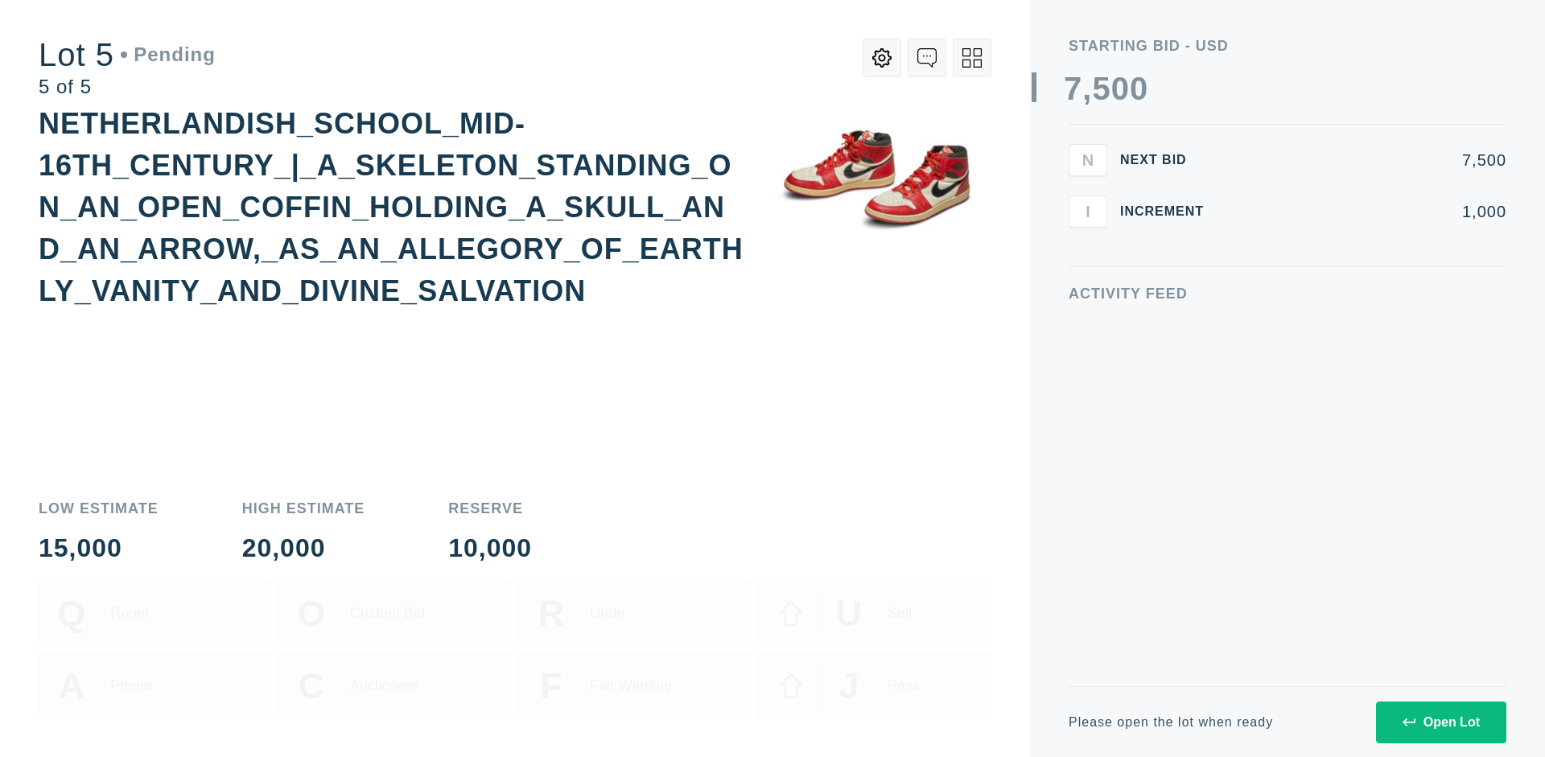
click at [1441, 722] on div "Open Lot" at bounding box center [1441, 723] width 77 height 14
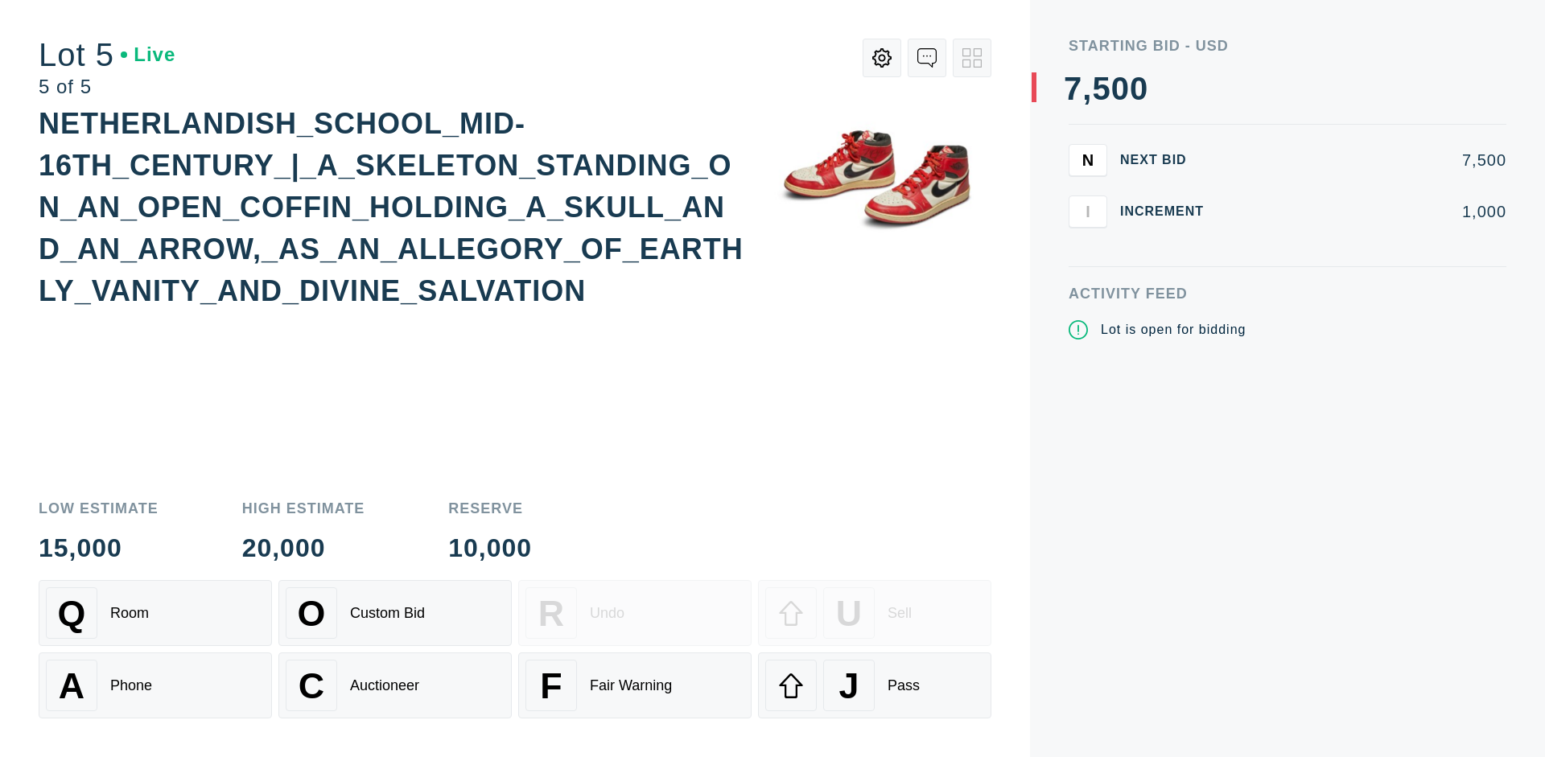
click at [155, 613] on div "Q Room" at bounding box center [155, 614] width 219 height 52
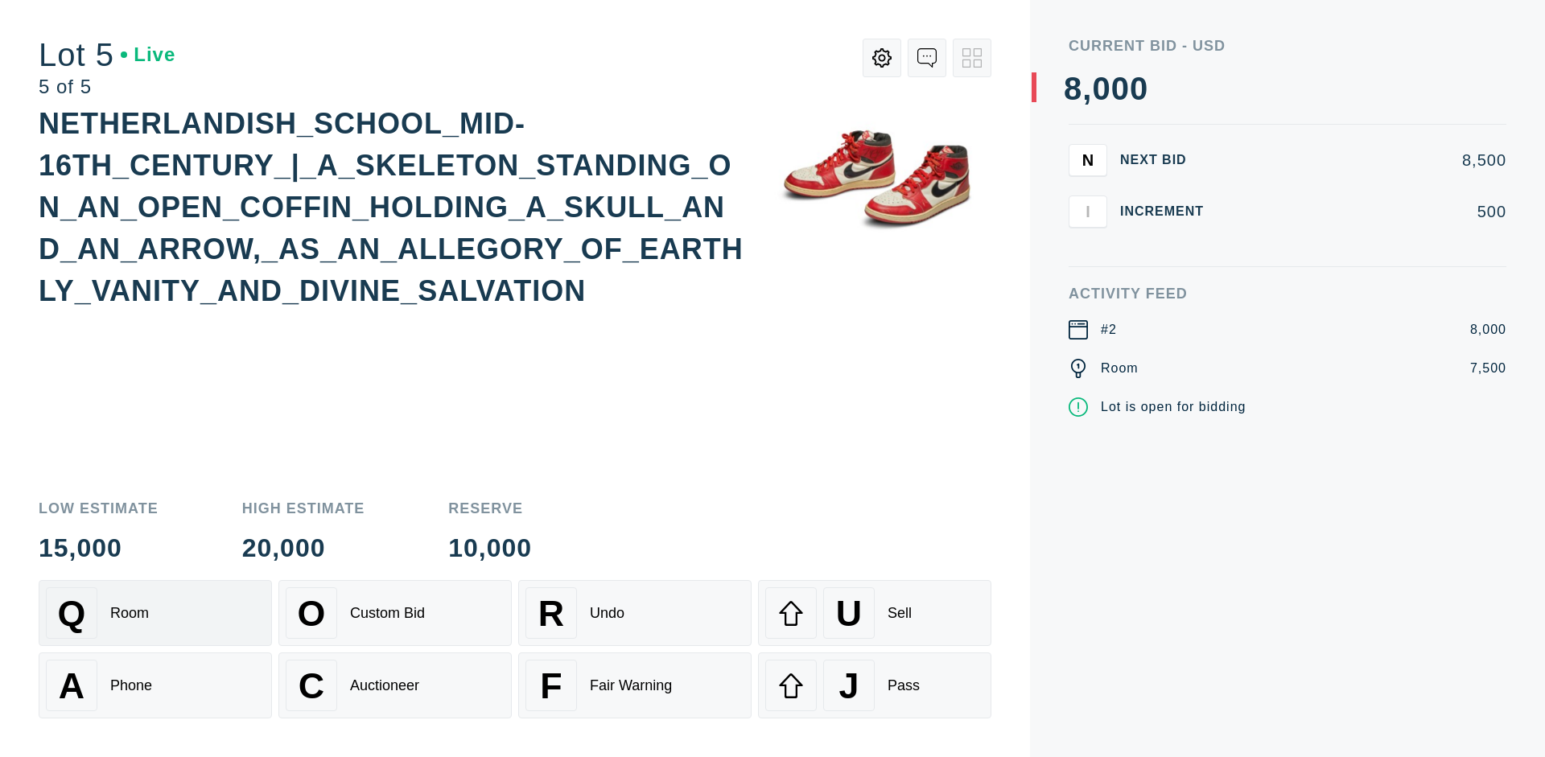
click at [155, 613] on div "Q Room" at bounding box center [155, 614] width 219 height 52
click at [875, 613] on div "U Sell" at bounding box center [874, 614] width 219 height 52
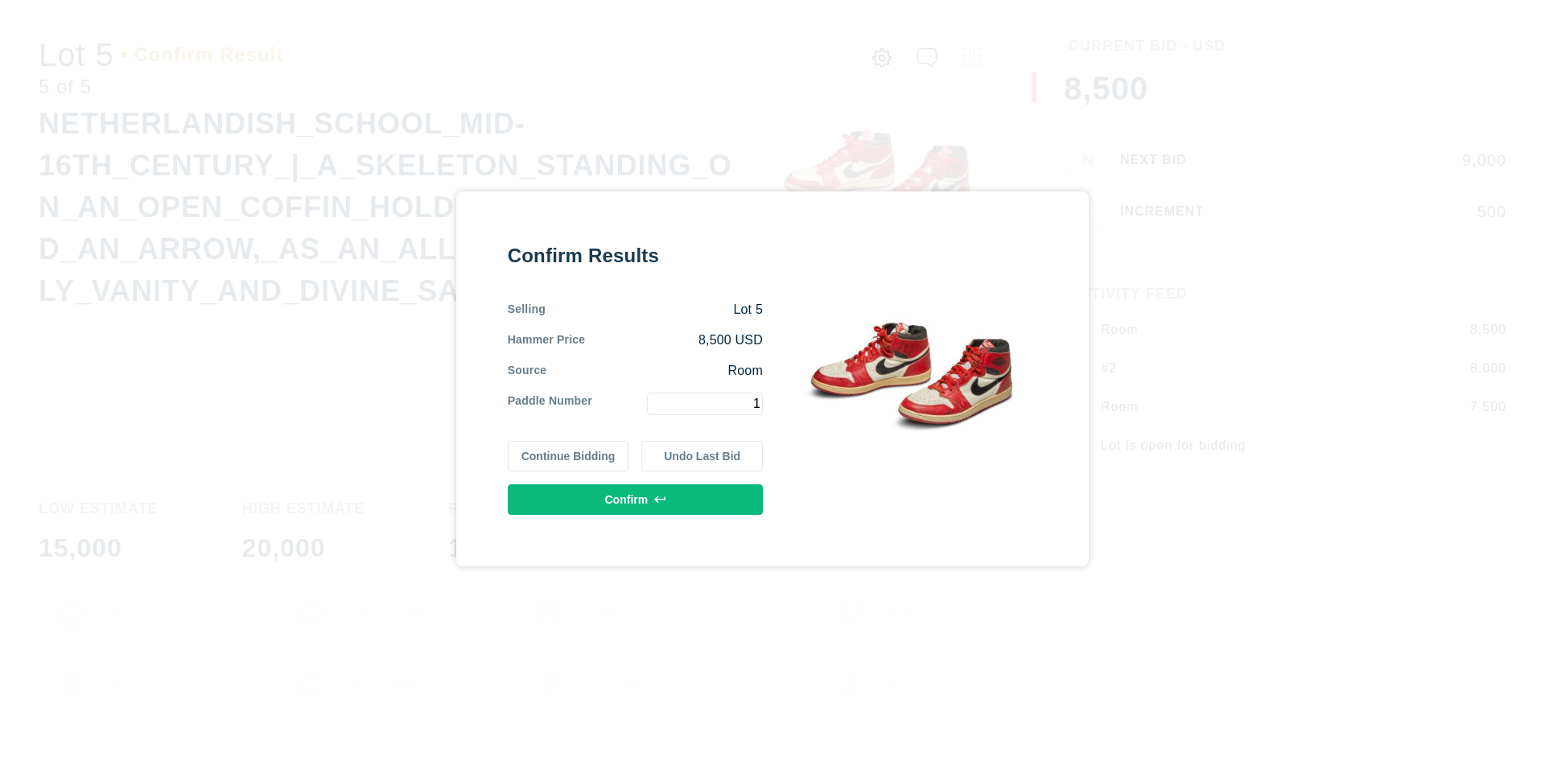
type input "1"
click at [636, 499] on button "Confirm" at bounding box center [635, 500] width 255 height 31
